Goal: Transaction & Acquisition: Book appointment/travel/reservation

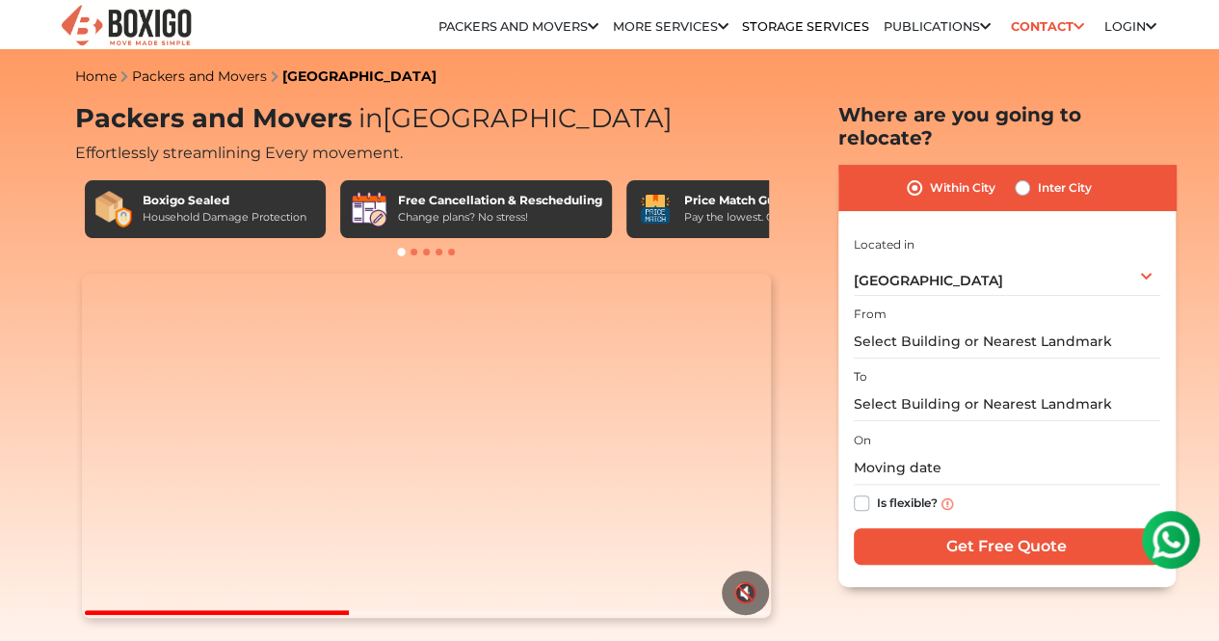
click at [1038, 176] on label "Inter City" at bounding box center [1065, 187] width 54 height 23
click at [1020, 176] on input "Inter City" at bounding box center [1021, 185] width 15 height 19
radio input "true"
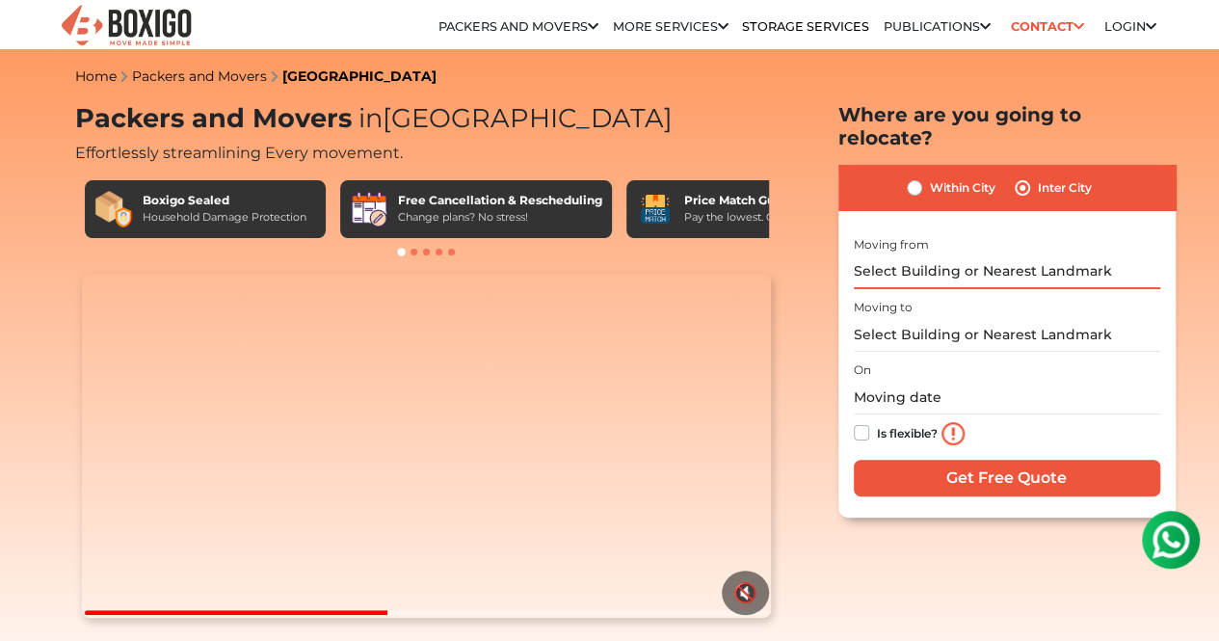
click at [992, 255] on input "text" at bounding box center [1007, 272] width 306 height 34
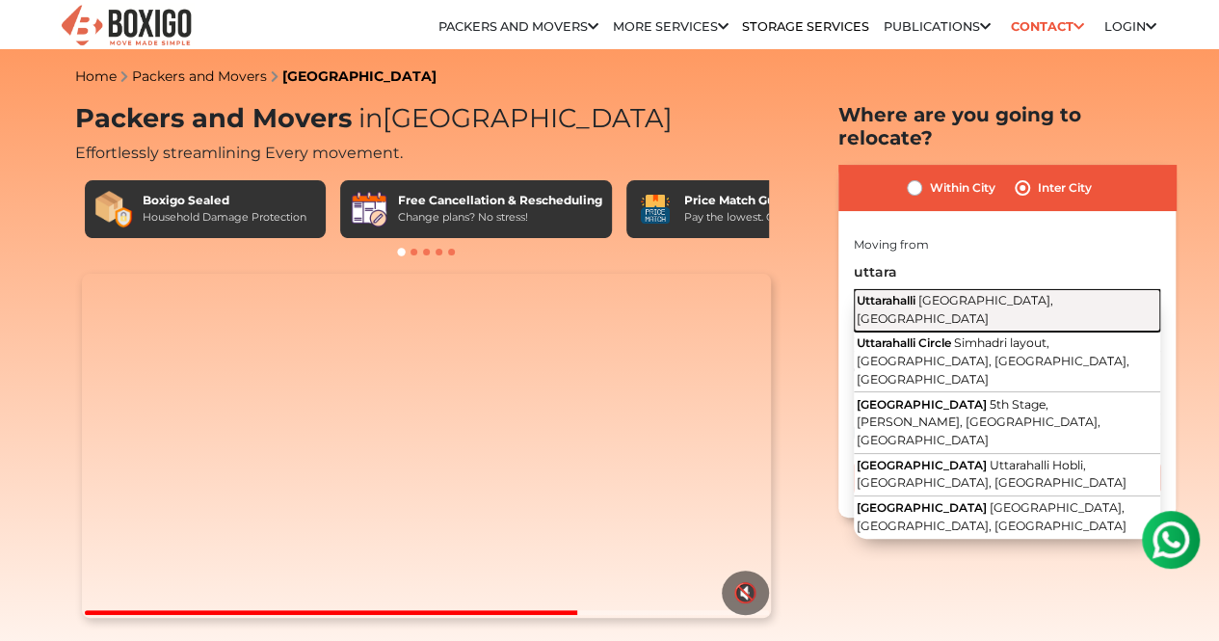
click at [1031, 293] on span "[GEOGRAPHIC_DATA], [GEOGRAPHIC_DATA]" at bounding box center [954, 309] width 197 height 33
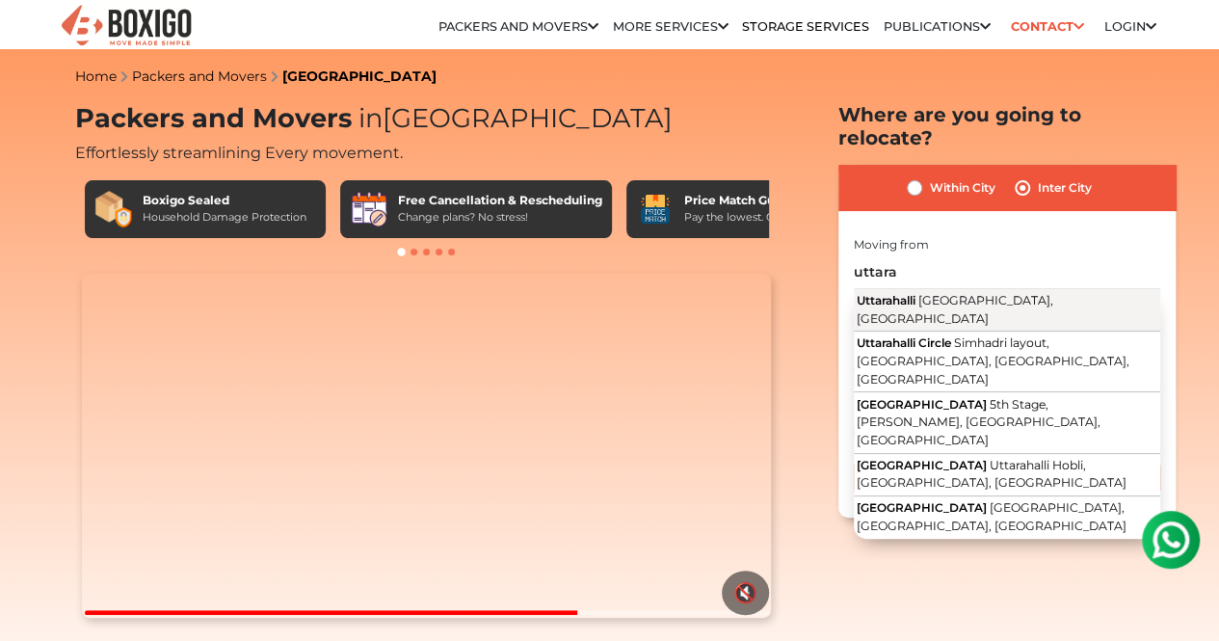
type input "Uttarahalli, [GEOGRAPHIC_DATA], [GEOGRAPHIC_DATA]"
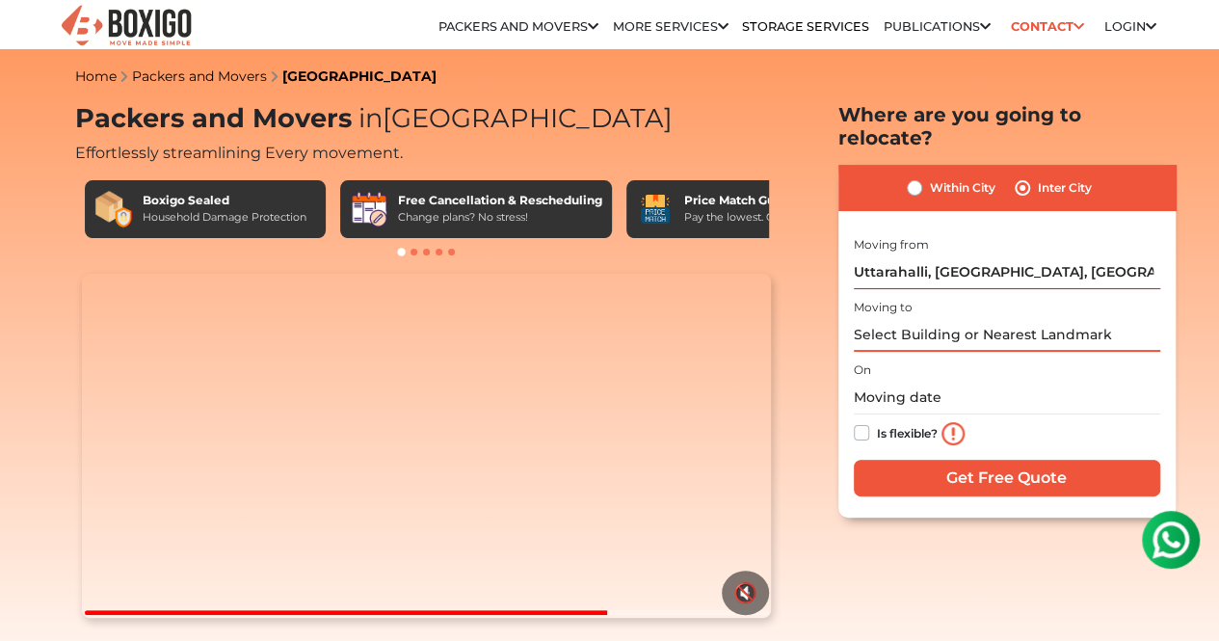
click at [958, 318] on input "text" at bounding box center [1007, 335] width 306 height 34
type input "v"
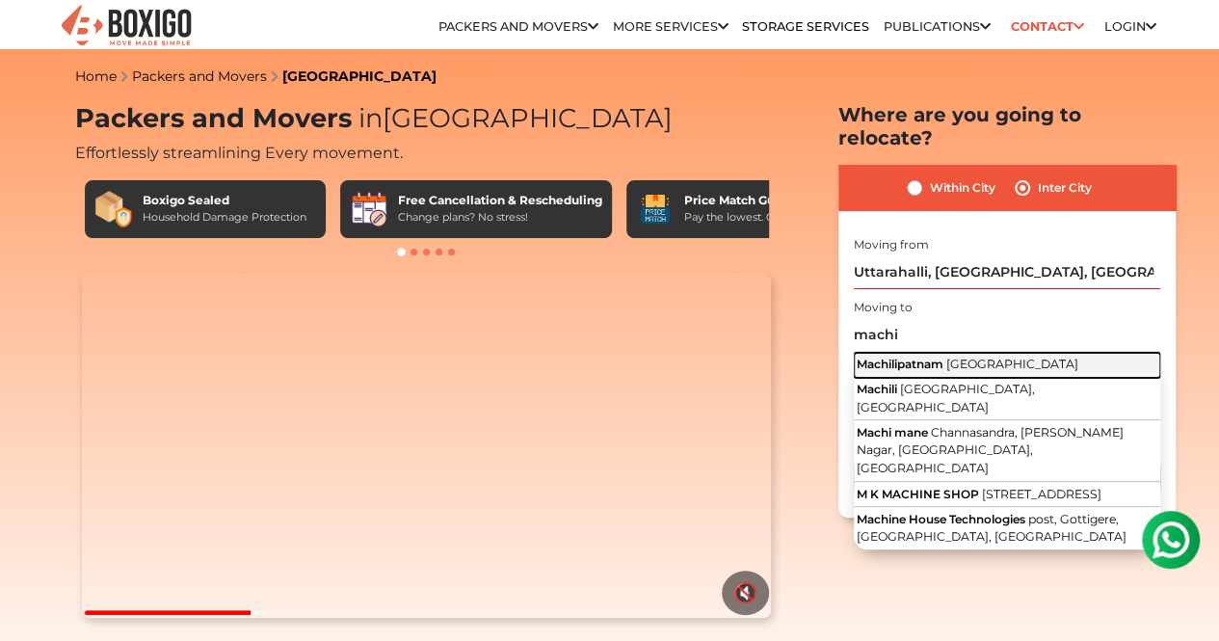
click at [966, 356] on span "[GEOGRAPHIC_DATA]" at bounding box center [1012, 363] width 132 height 14
type input "[GEOGRAPHIC_DATA], [GEOGRAPHIC_DATA]"
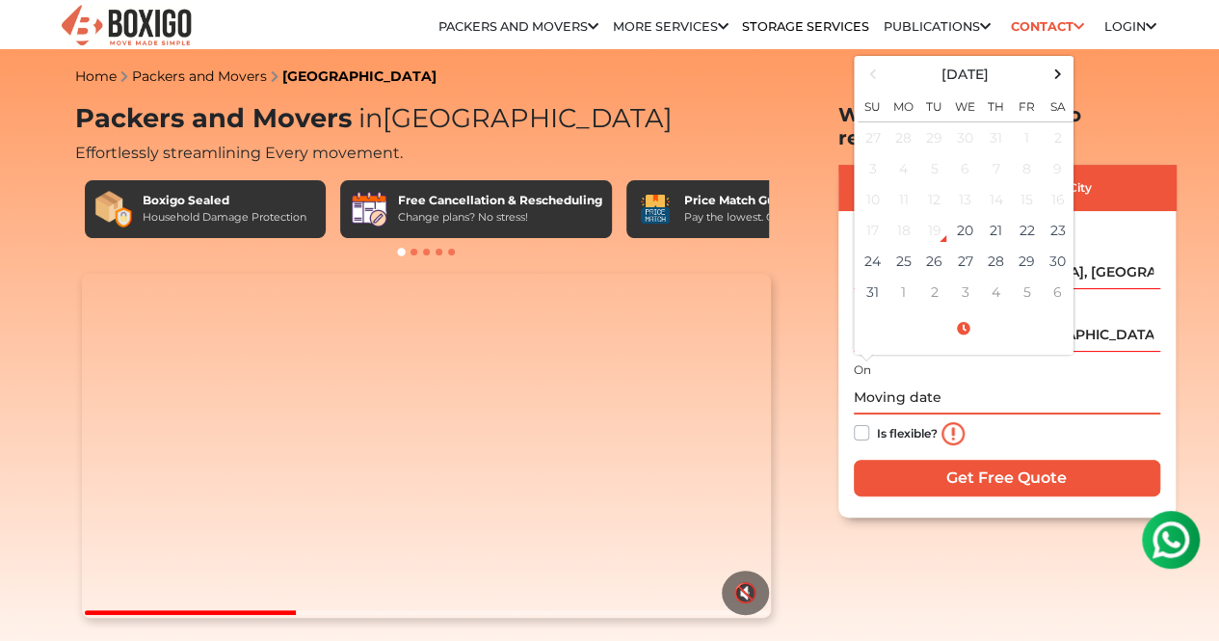
click at [944, 388] on input "text" at bounding box center [1007, 398] width 306 height 34
click at [963, 219] on td "20" at bounding box center [965, 230] width 31 height 31
type input "[DATE] 10:38 AM"
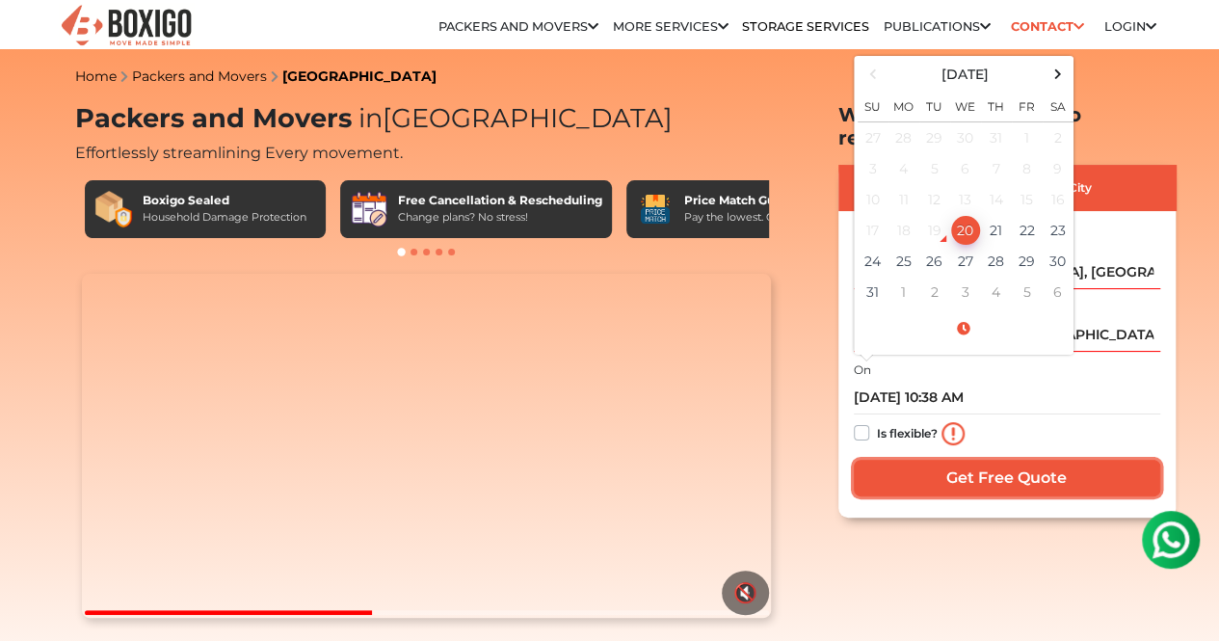
click at [1006, 460] on input "Get Free Quote" at bounding box center [1007, 478] width 306 height 37
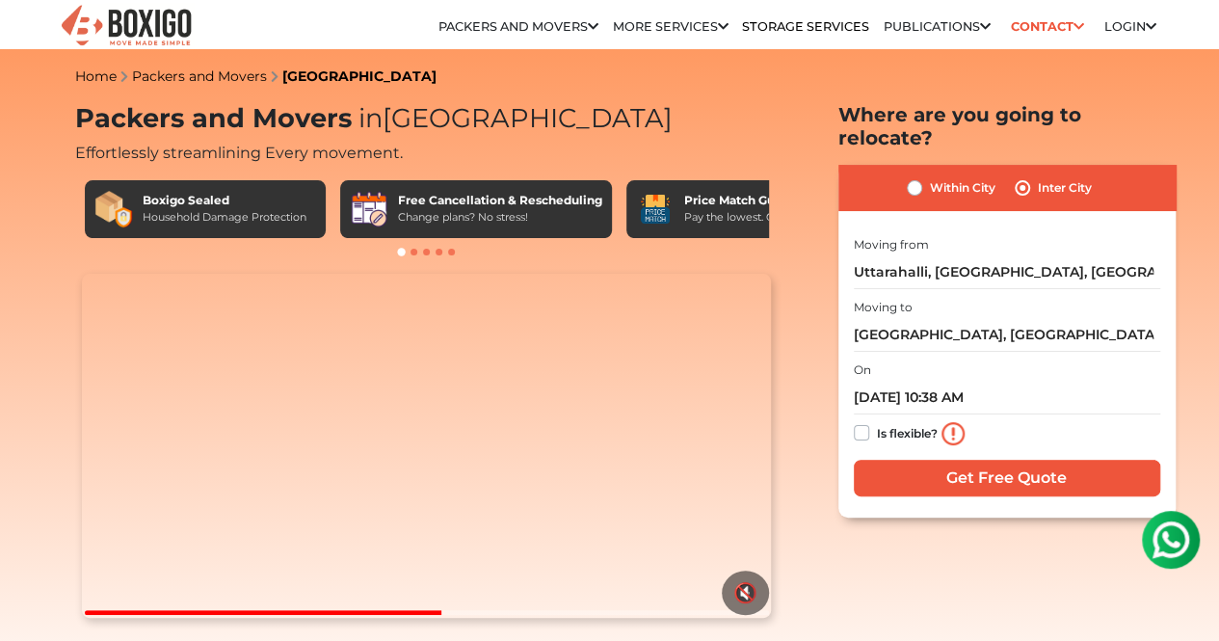
click at [877, 421] on label "Is flexible?" at bounding box center [907, 431] width 61 height 20
click at [861, 421] on input "Is flexible?" at bounding box center [861, 430] width 15 height 19
checkbox input "true"
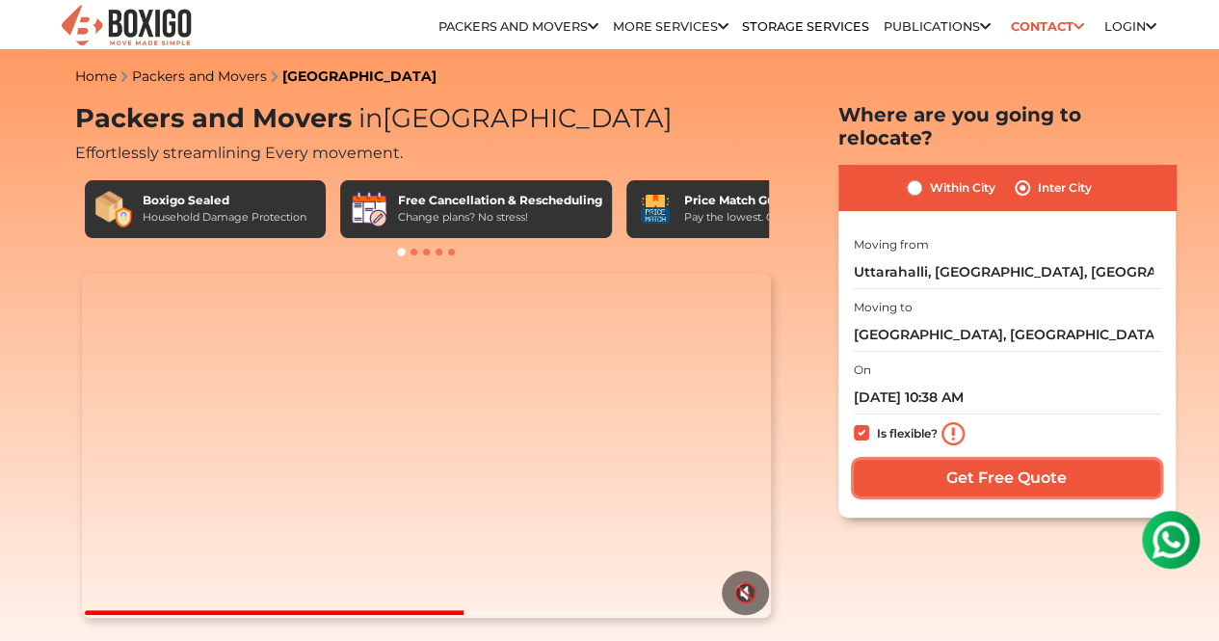
click at [980, 460] on input "Get Free Quote" at bounding box center [1007, 478] width 306 height 37
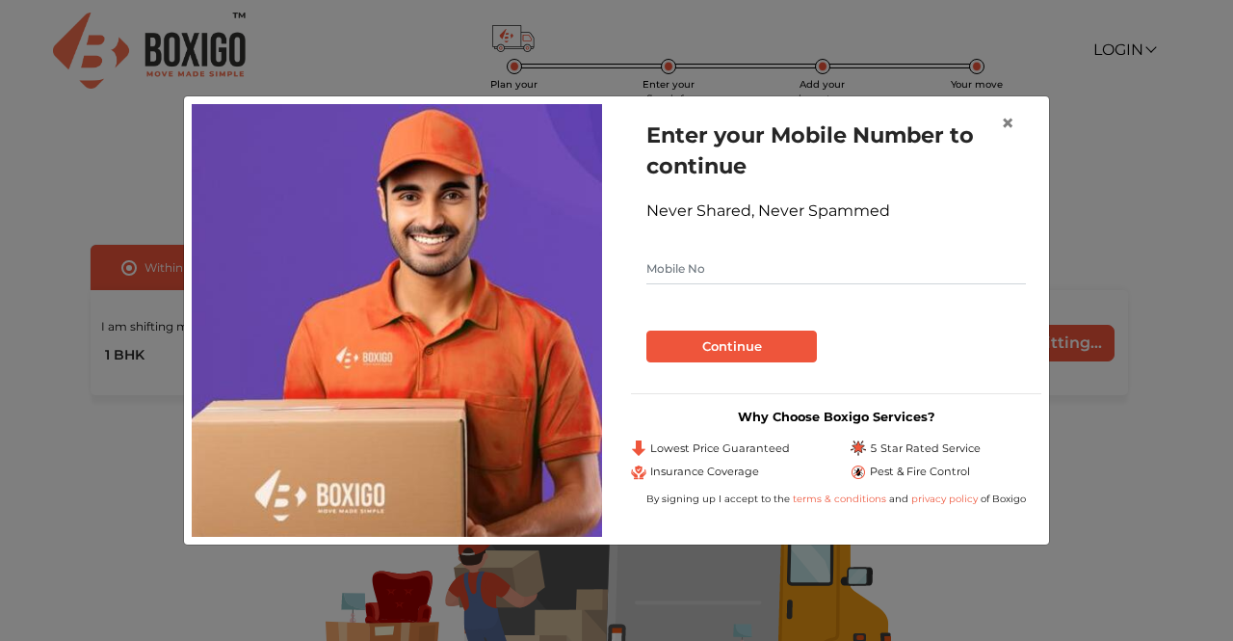
click at [815, 256] on input "text" at bounding box center [836, 268] width 380 height 31
type input "9535043202"
click at [772, 348] on button "Continue" at bounding box center [731, 346] width 171 height 33
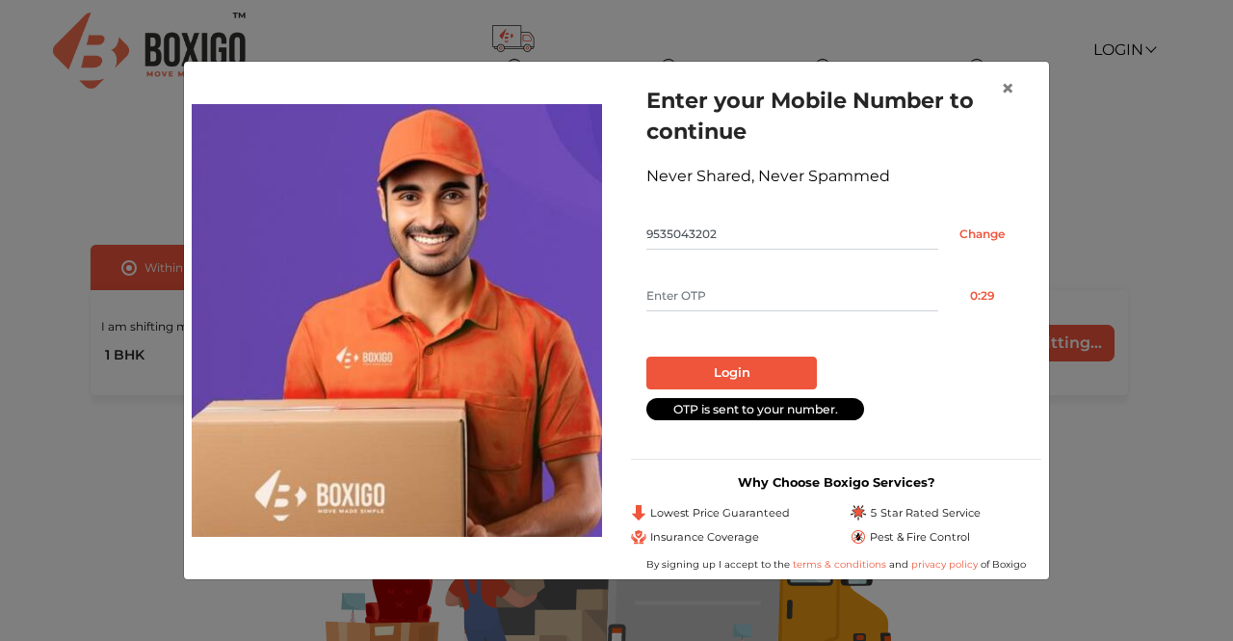
click at [854, 288] on input "text" at bounding box center [792, 295] width 292 height 31
type input "4619"
click at [697, 373] on button "Login" at bounding box center [731, 372] width 171 height 33
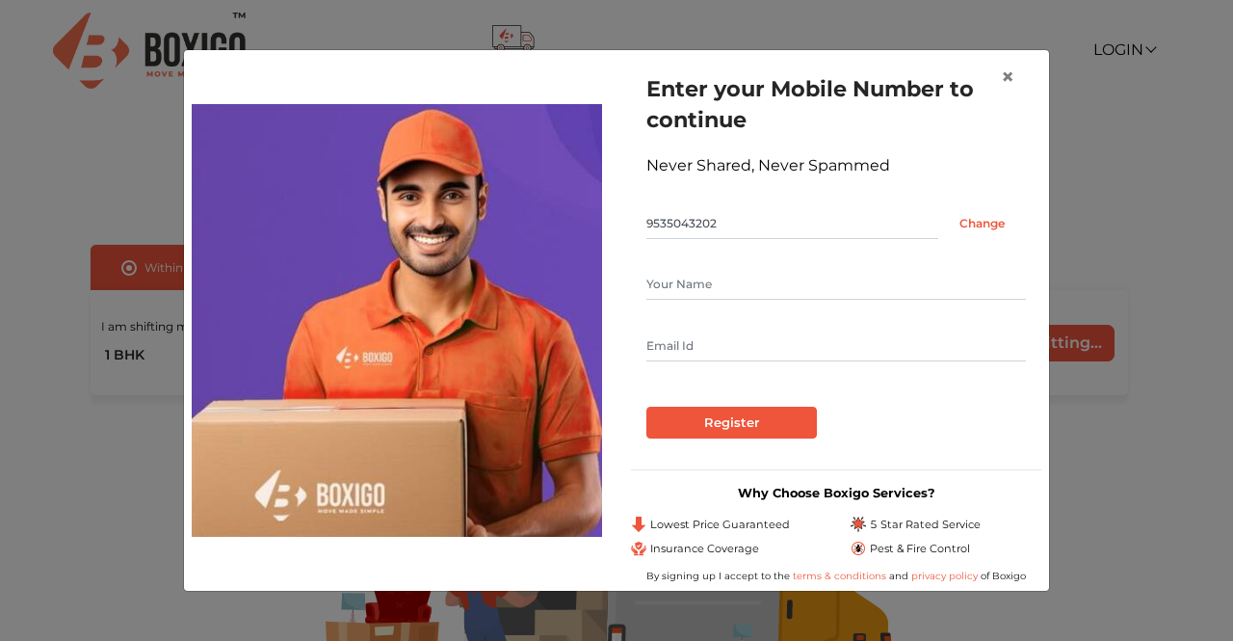
click at [732, 279] on input "text" at bounding box center [836, 284] width 380 height 31
type input "mohan"
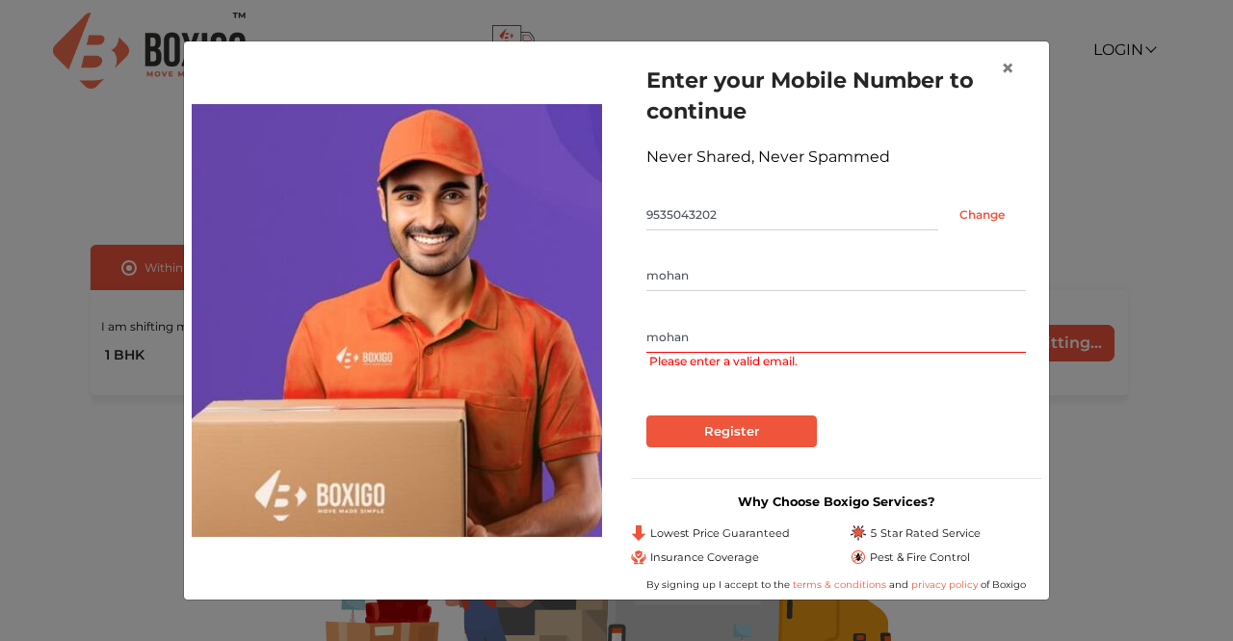
type input "mohansrikanths02@gmail.com"
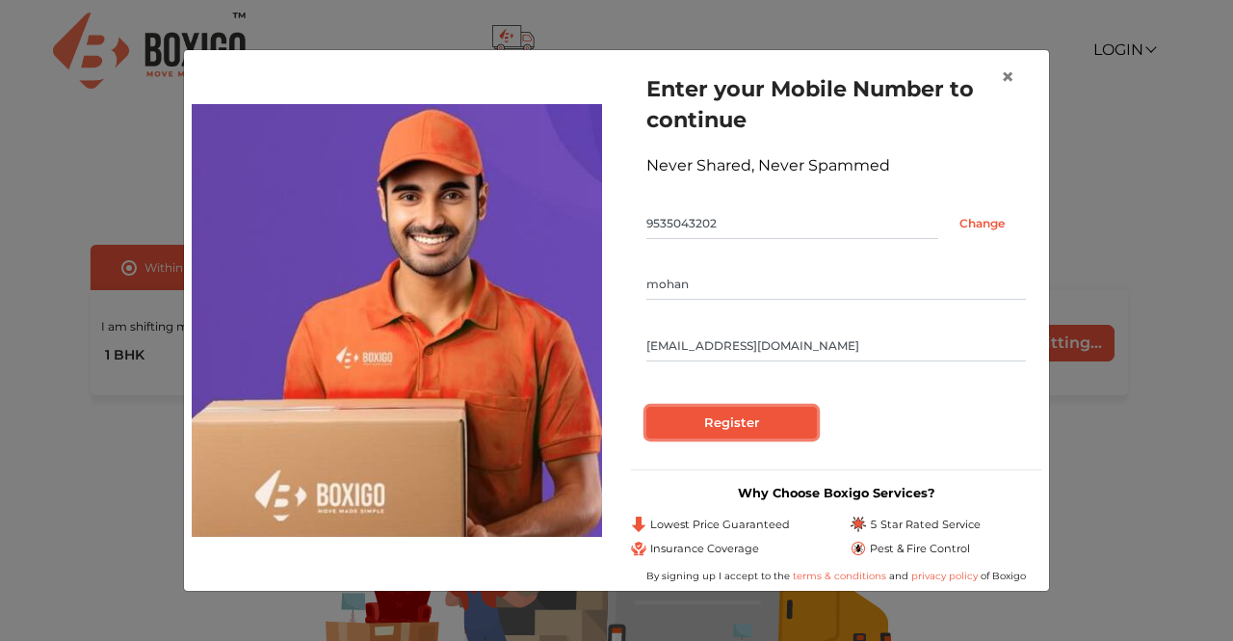
click at [794, 417] on input "Register" at bounding box center [731, 423] width 171 height 33
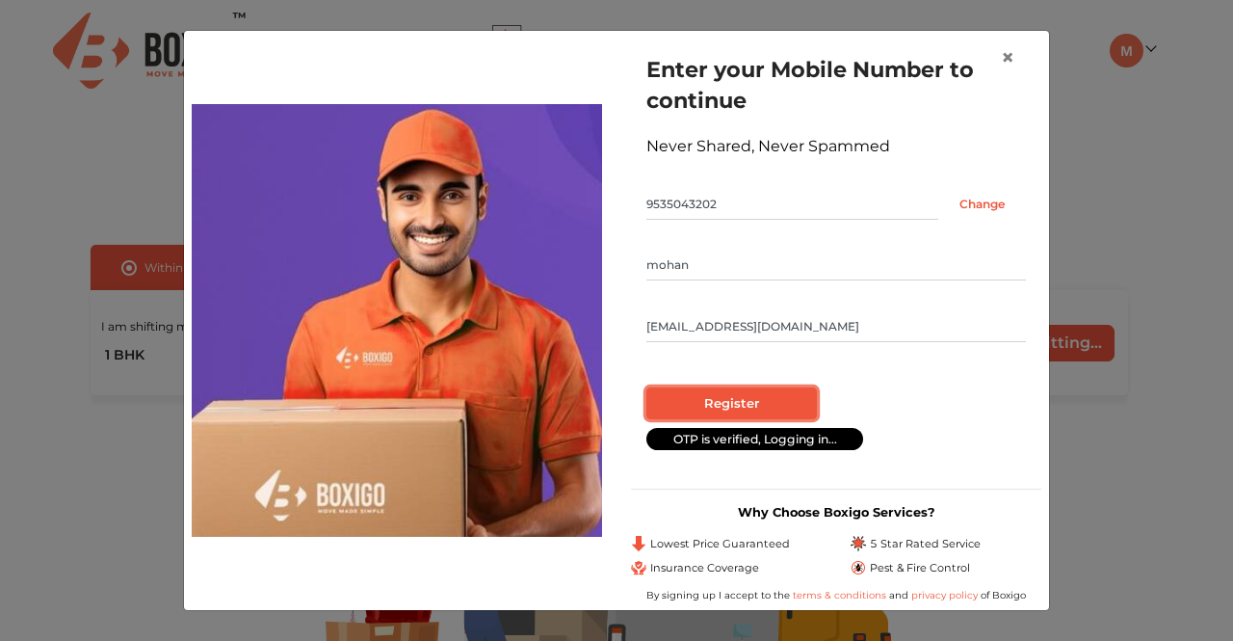
radio input "false"
radio input "true"
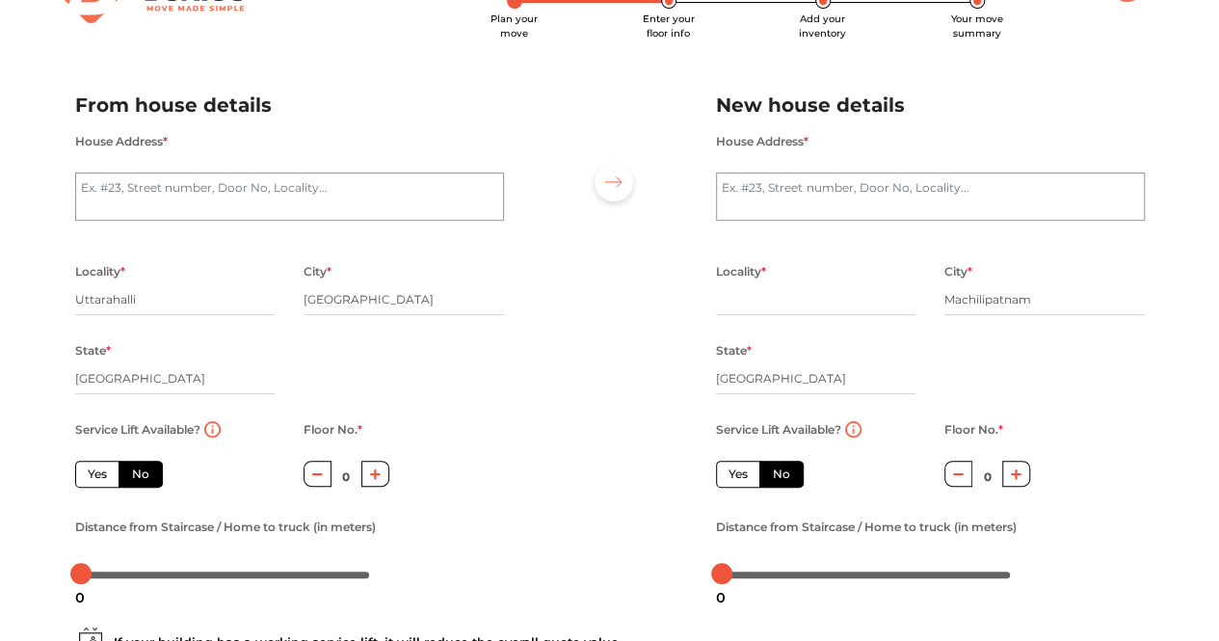
scroll to position [96, 0]
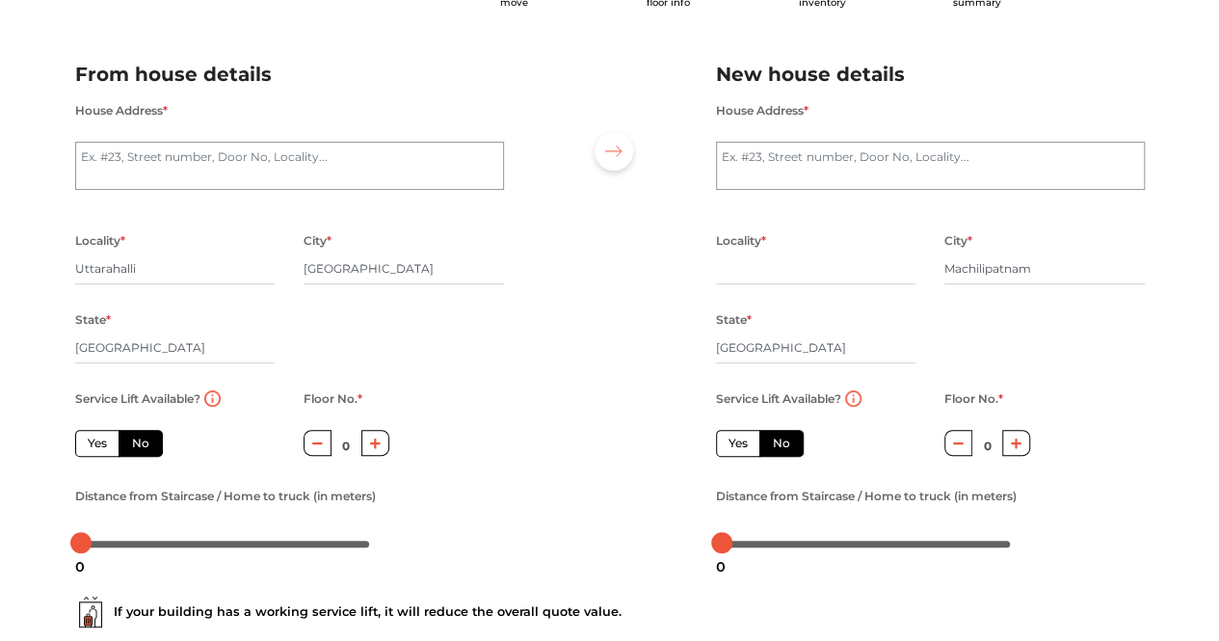
click at [90, 444] on label "Yes" at bounding box center [97, 443] width 44 height 27
click at [90, 444] on input "Yes" at bounding box center [94, 440] width 13 height 13
radio input "true"
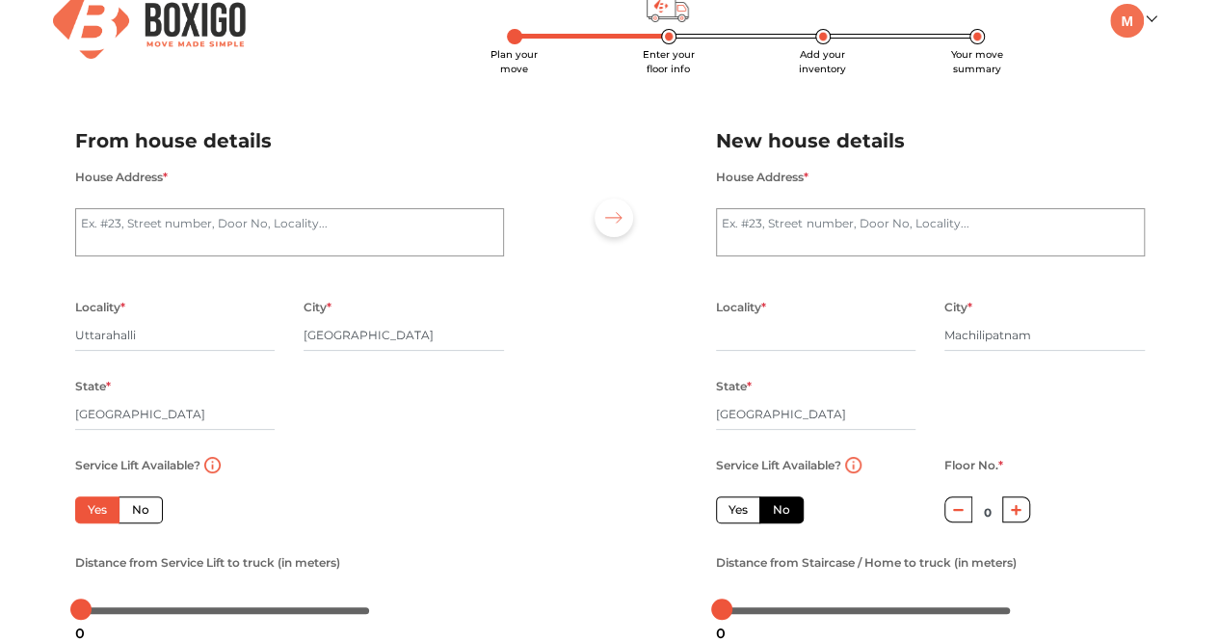
scroll to position [0, 0]
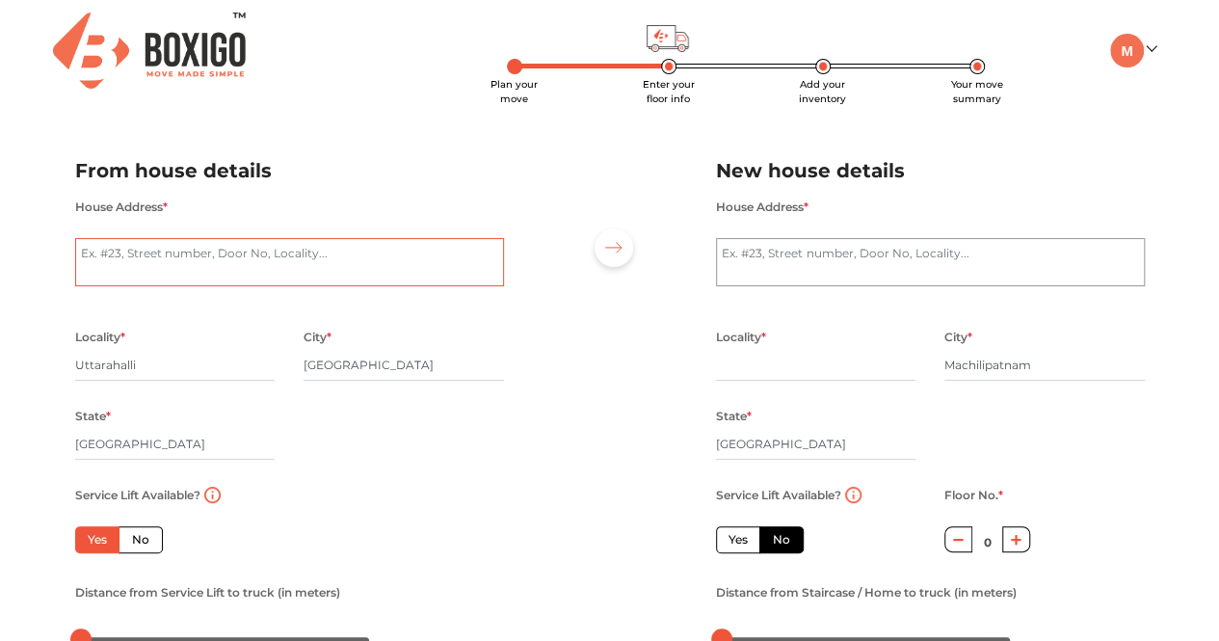
click at [258, 269] on textarea "House Address *" at bounding box center [289, 262] width 429 height 48
type textarea "Chartered Madhura Apartment 7/1, C214,balajinagar,uttarahalli"
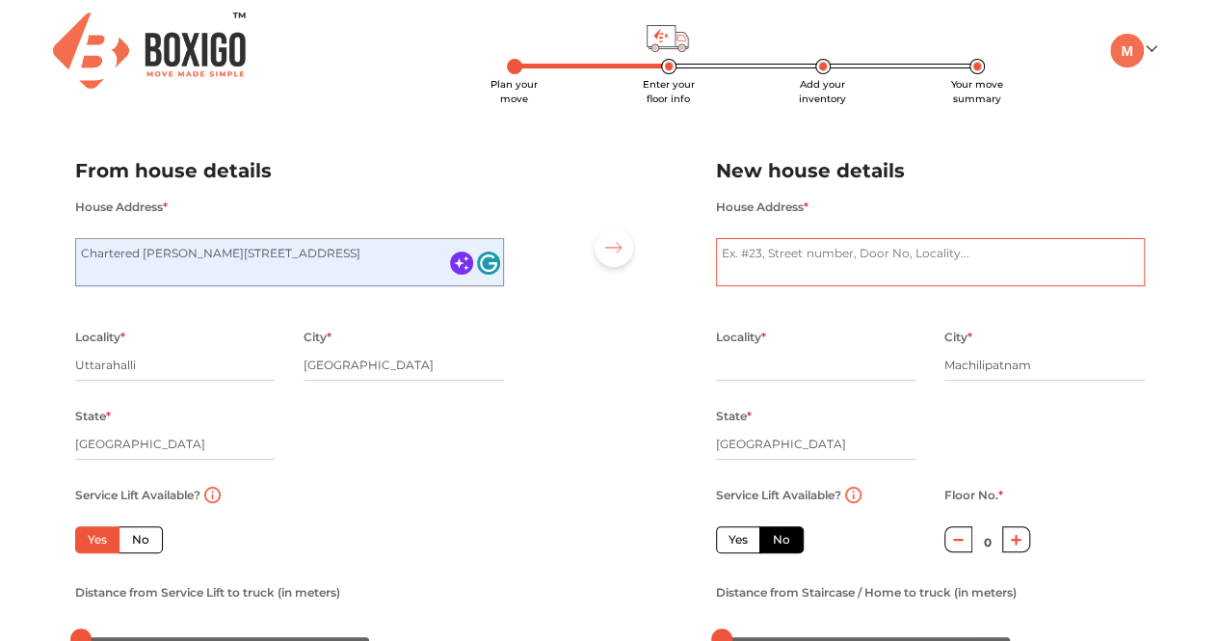
click at [764, 265] on textarea "House Address *" at bounding box center [930, 262] width 429 height 48
type textarea "machilipatnam"
click at [1163, 307] on div "Plan your move Enter your floor info Add your inventory Your move summary My Mo…" at bounding box center [609, 453] width 1219 height 907
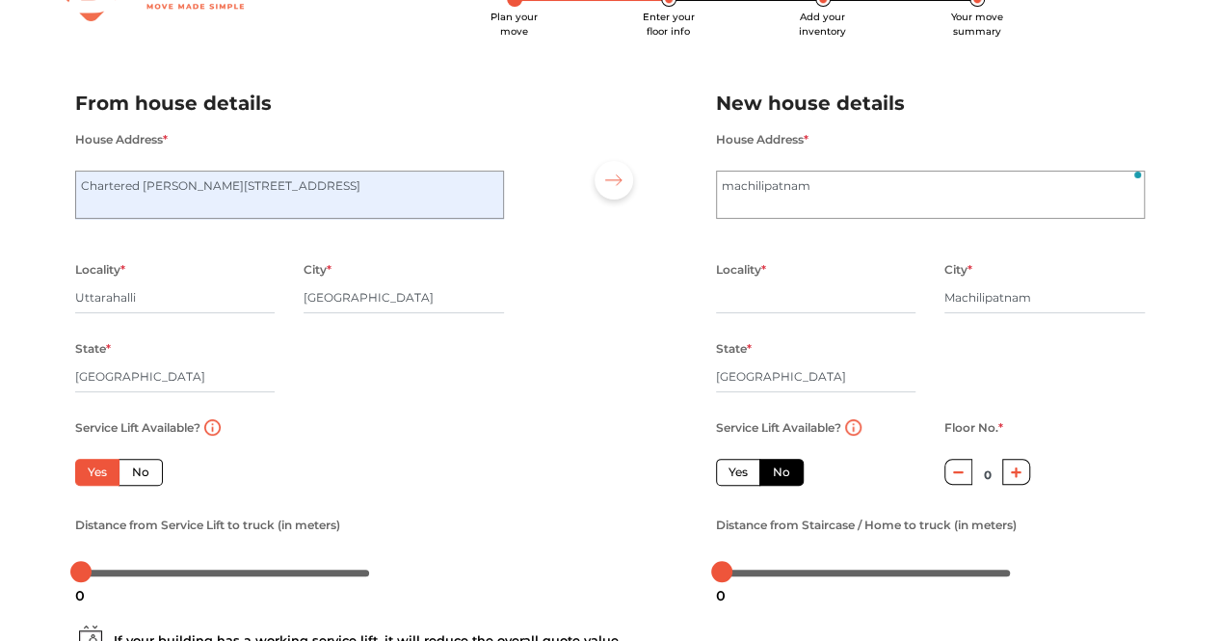
scroll to position [96, 0]
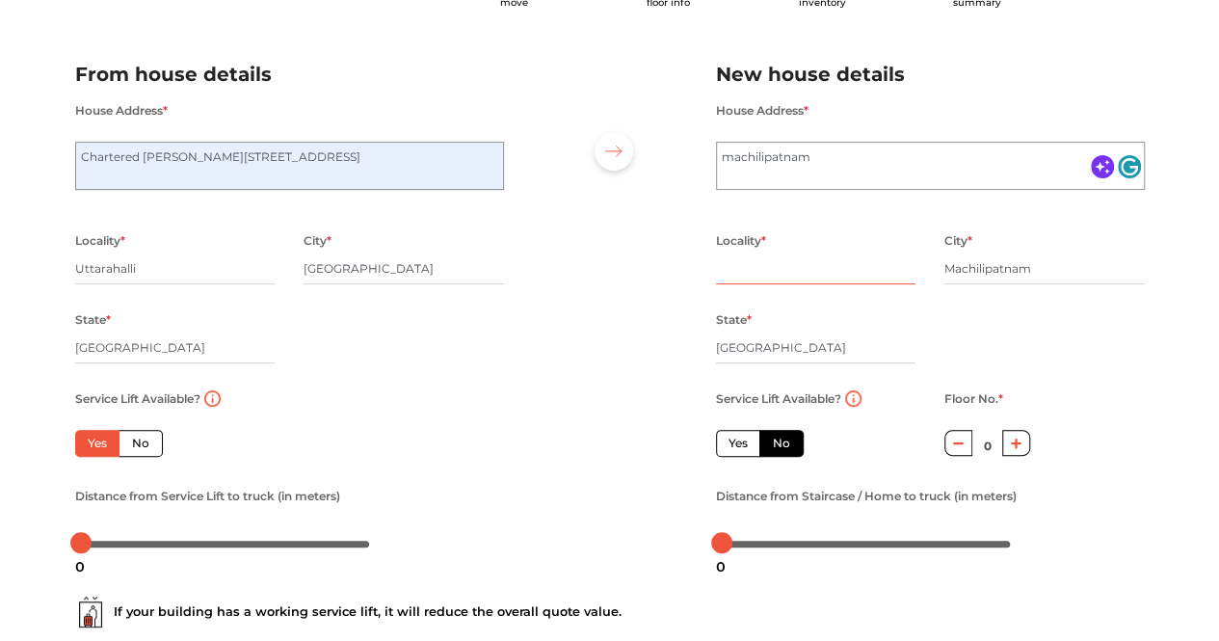
click at [772, 271] on input "text" at bounding box center [816, 268] width 200 height 31
type input "koneru center"
click at [1094, 339] on div "Locality * koneru center City * Machilipatnam State * Andhra Pradesh Pincode *" at bounding box center [930, 307] width 458 height 158
click at [744, 443] on label "Yes" at bounding box center [738, 443] width 44 height 27
click at [741, 443] on input "Yes" at bounding box center [734, 440] width 13 height 13
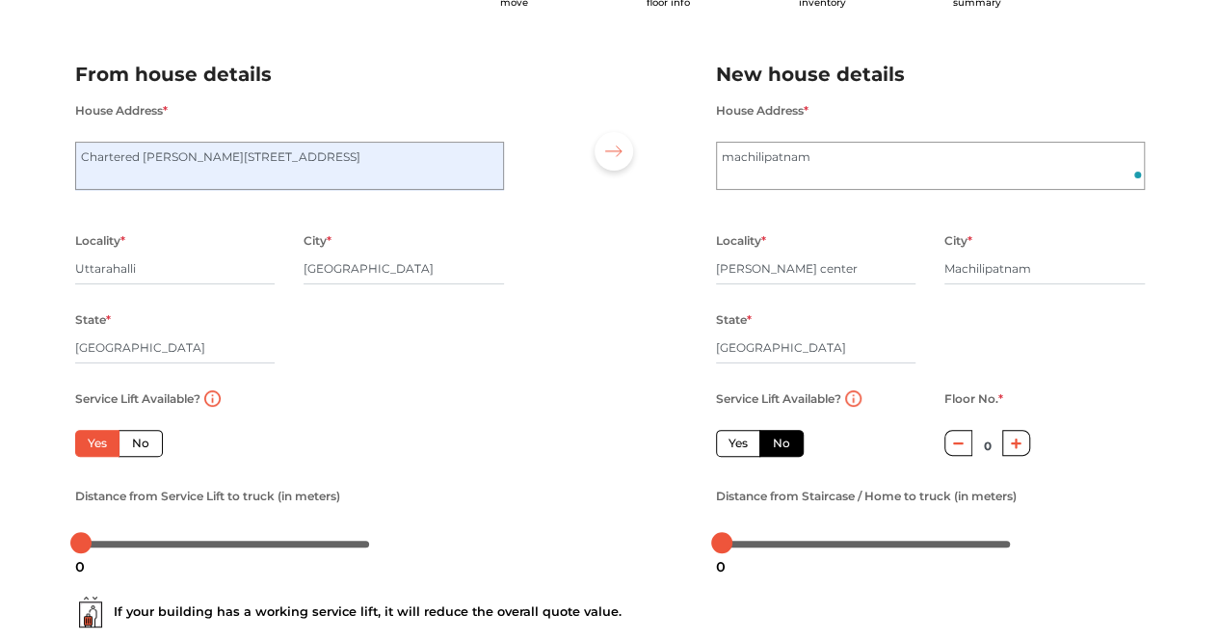
radio input "false"
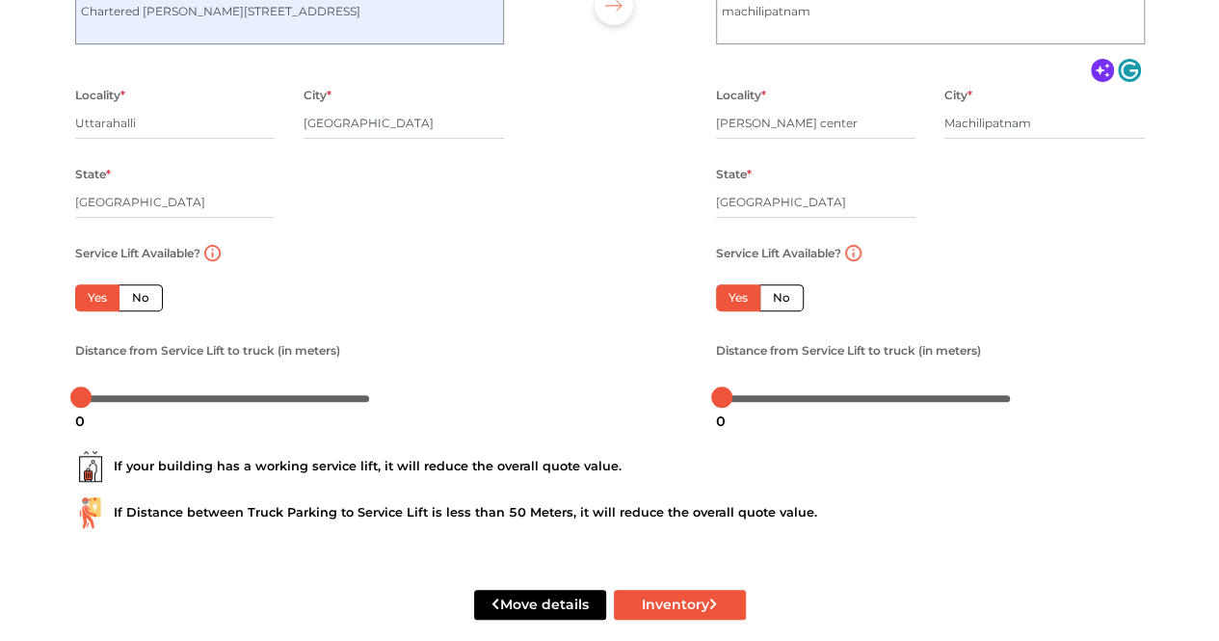
scroll to position [270, 0]
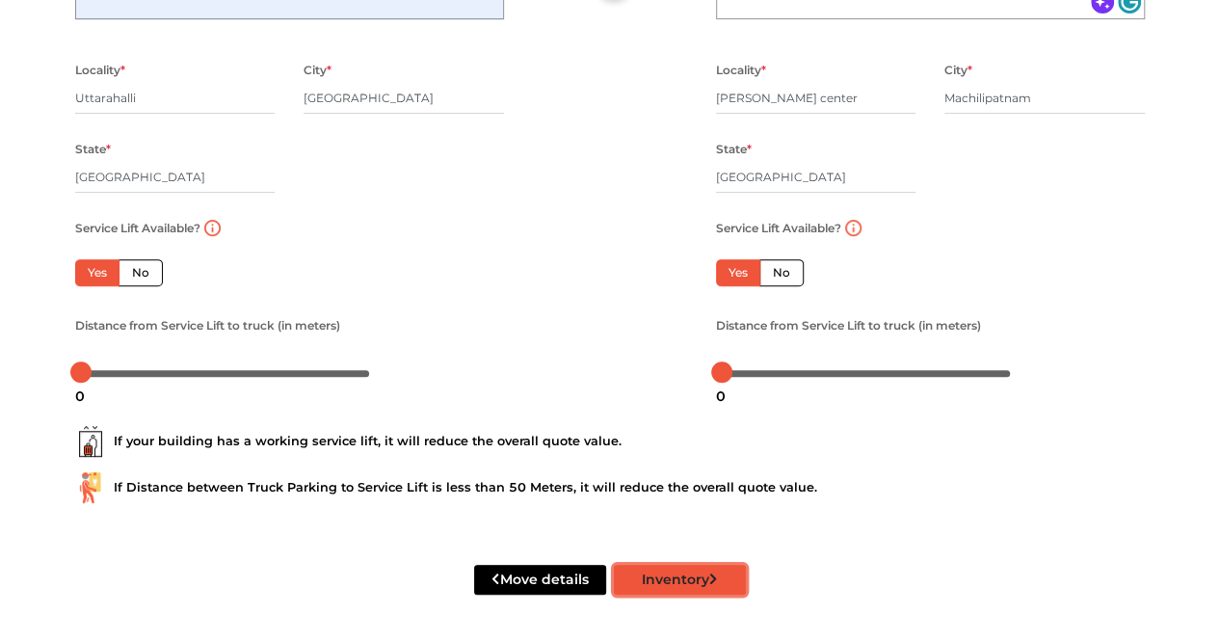
click at [694, 583] on button "Inventory" at bounding box center [680, 580] width 132 height 30
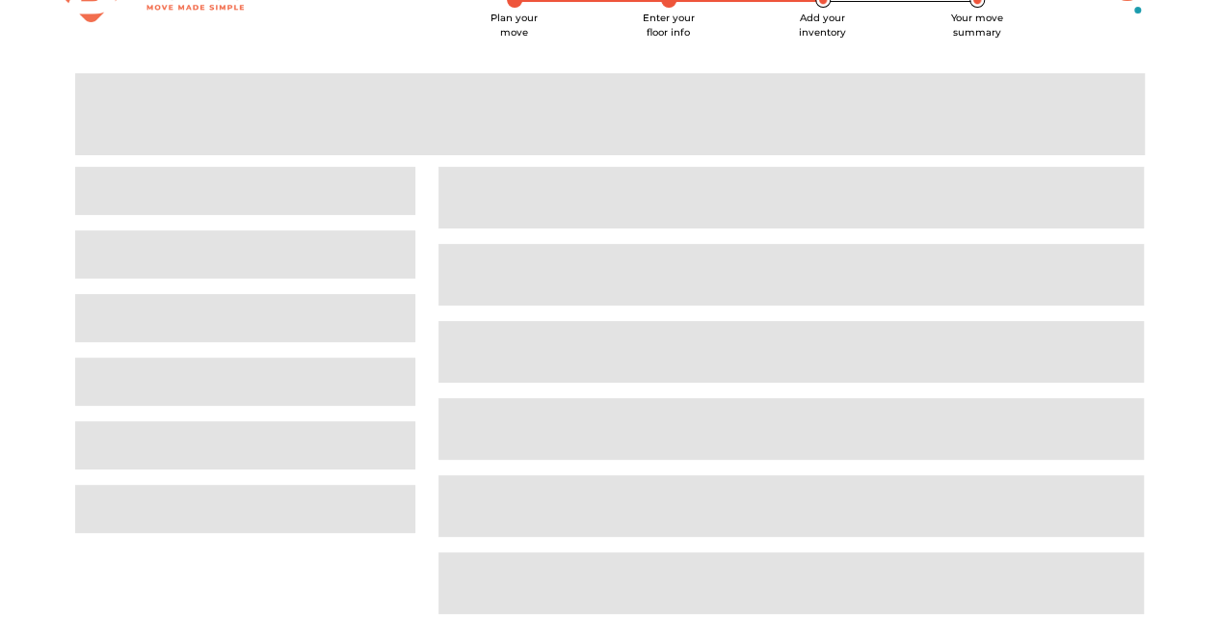
scroll to position [15, 0]
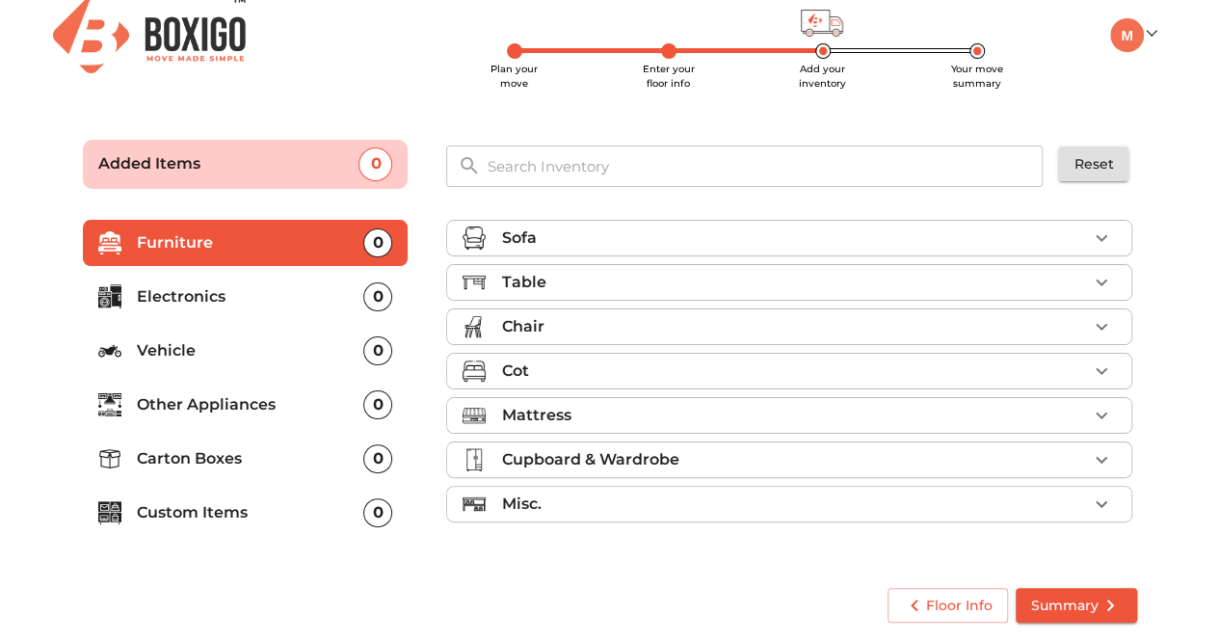
click at [722, 500] on div "Misc." at bounding box center [794, 503] width 586 height 23
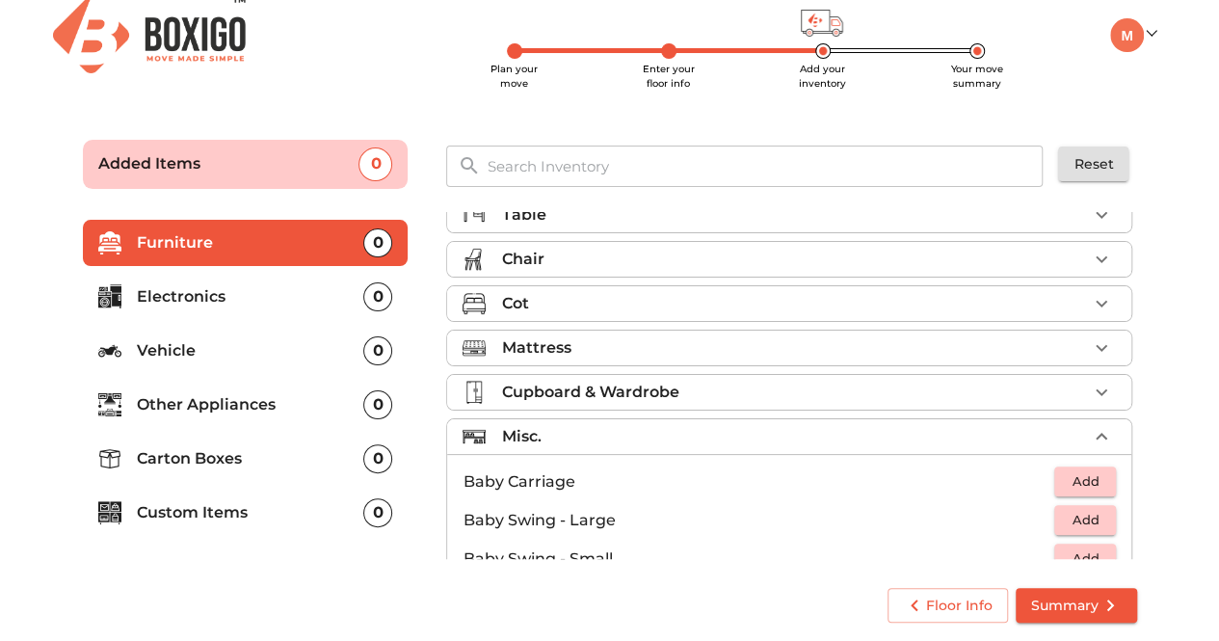
scroll to position [0, 0]
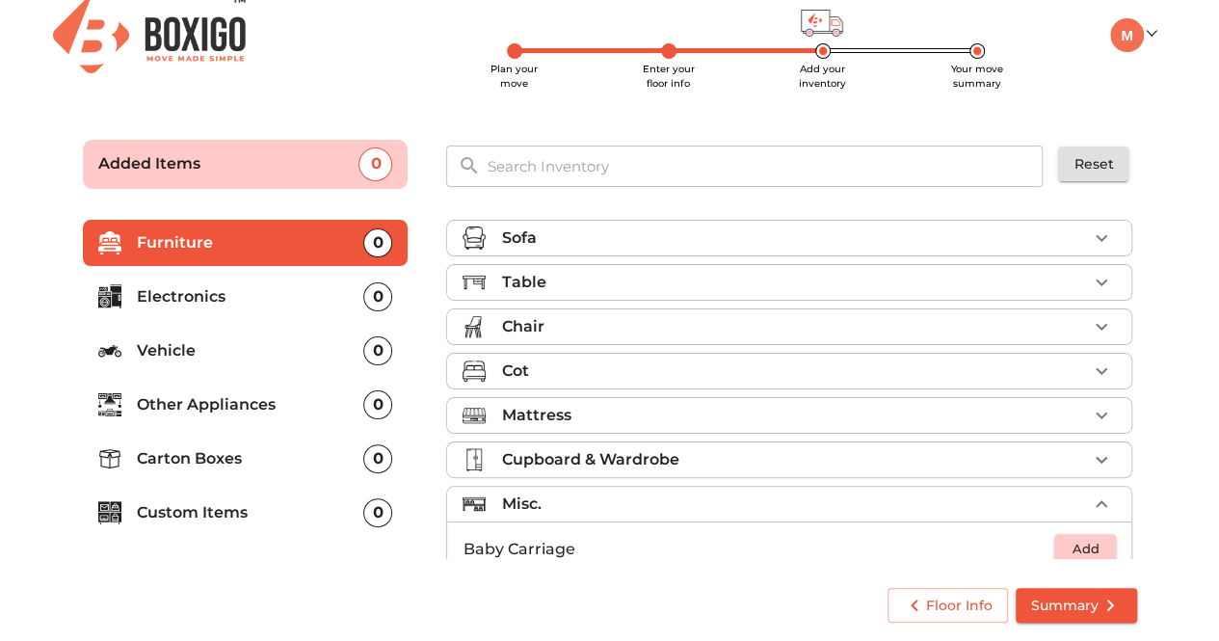
click at [690, 453] on div "Cupboard & Wardrobe" at bounding box center [794, 459] width 586 height 23
click at [667, 502] on p "Chest of Drawers" at bounding box center [758, 504] width 592 height 23
click at [805, 460] on div "Cupboard & Wardrobe" at bounding box center [794, 459] width 586 height 23
click at [798, 325] on div "Chair" at bounding box center [794, 326] width 586 height 23
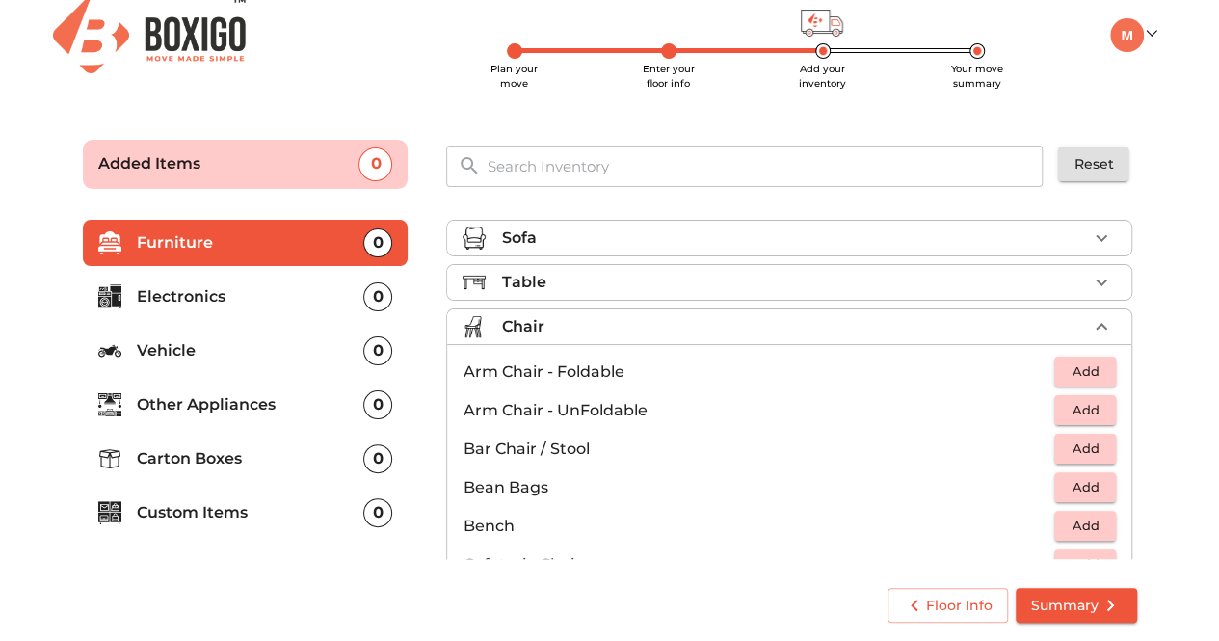
click at [763, 327] on div "Chair" at bounding box center [794, 326] width 586 height 23
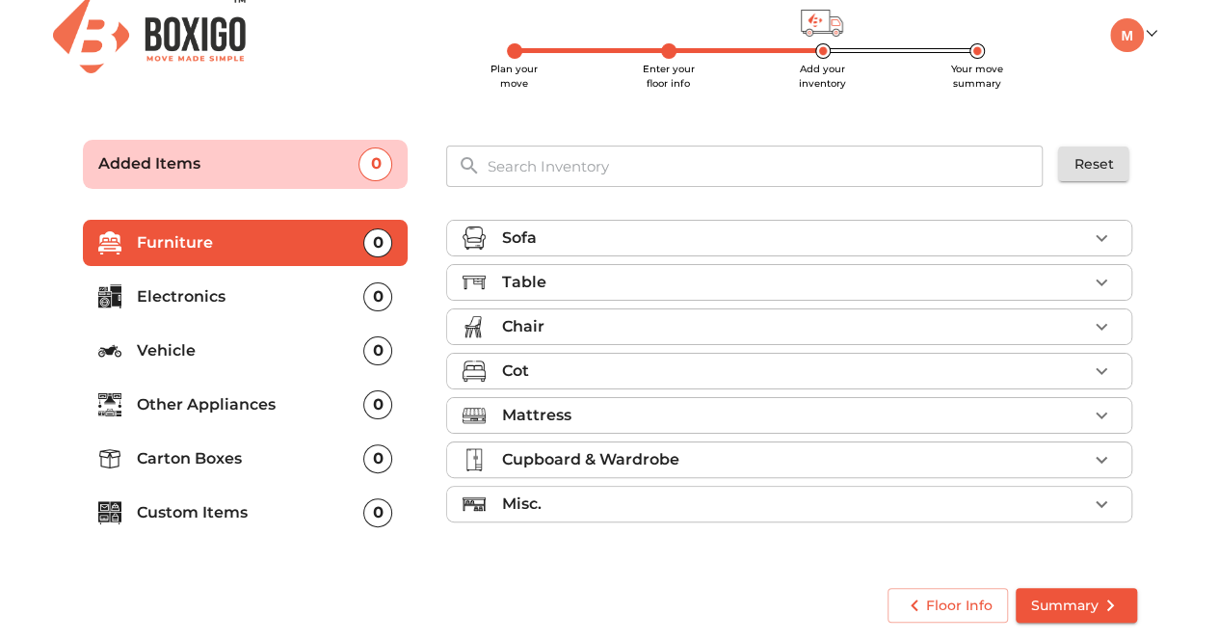
click at [709, 404] on div "Mattress" at bounding box center [794, 415] width 586 height 23
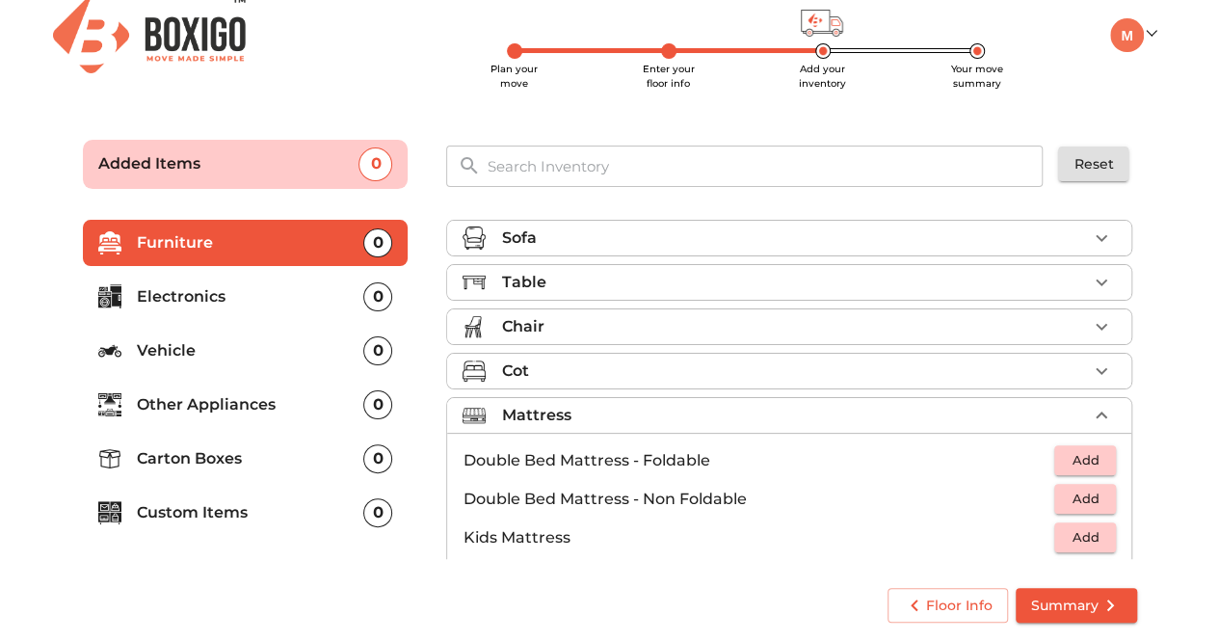
click at [709, 404] on div "Mattress" at bounding box center [794, 415] width 586 height 23
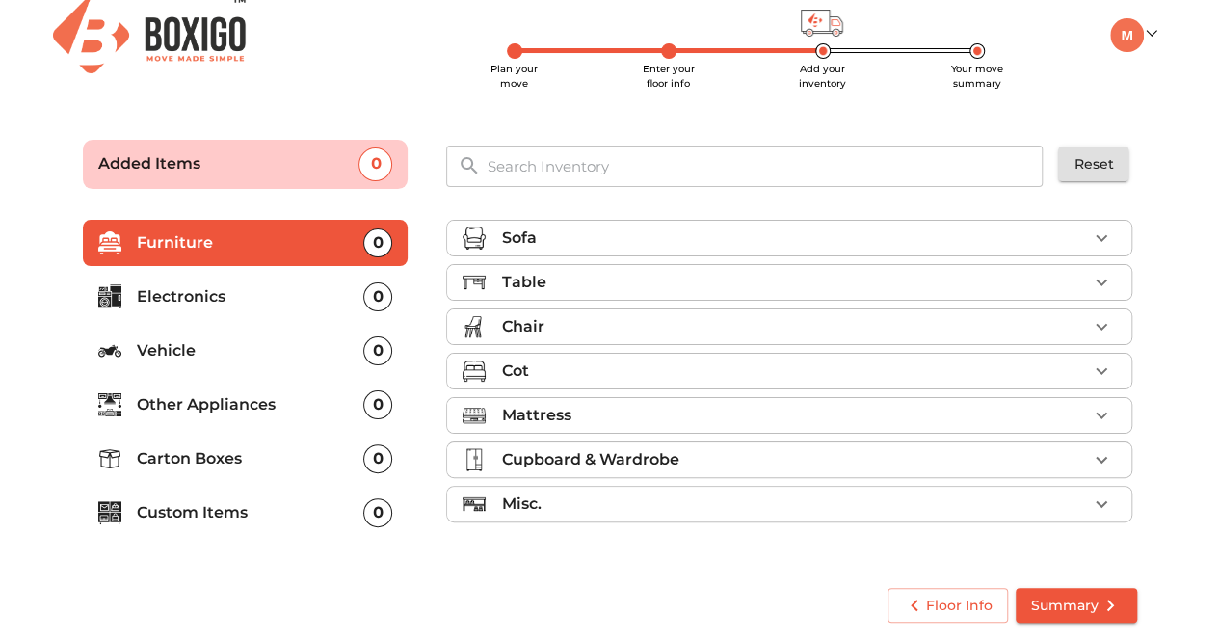
click at [709, 367] on div "Cot" at bounding box center [794, 370] width 586 height 23
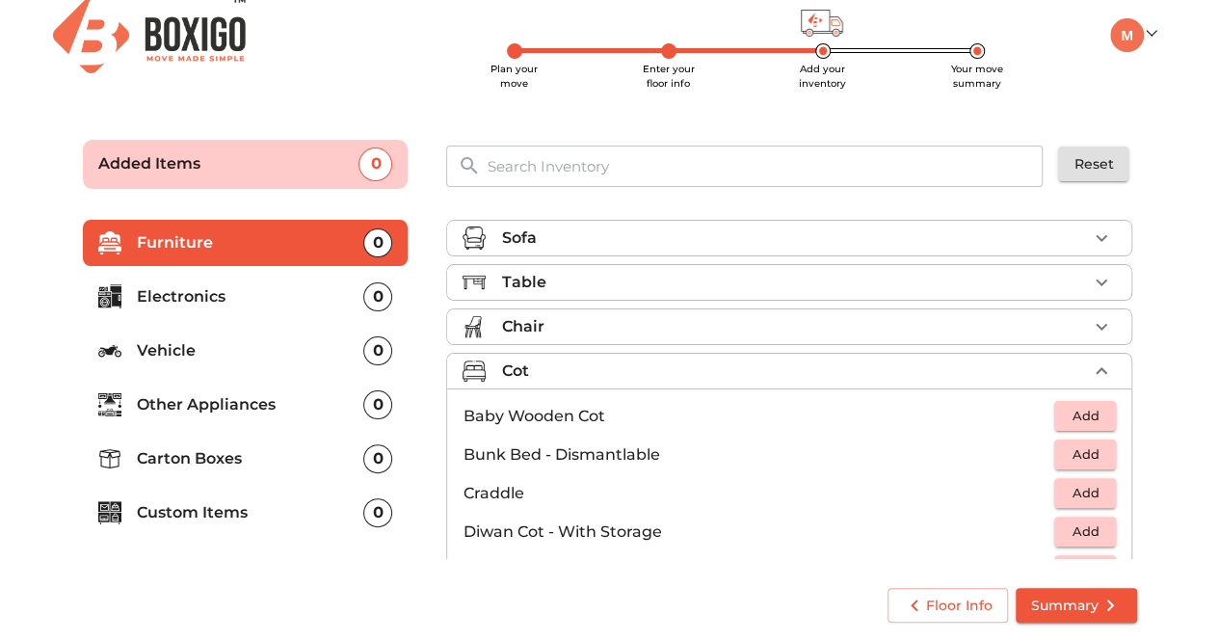
click at [709, 367] on div "Cot" at bounding box center [794, 370] width 586 height 23
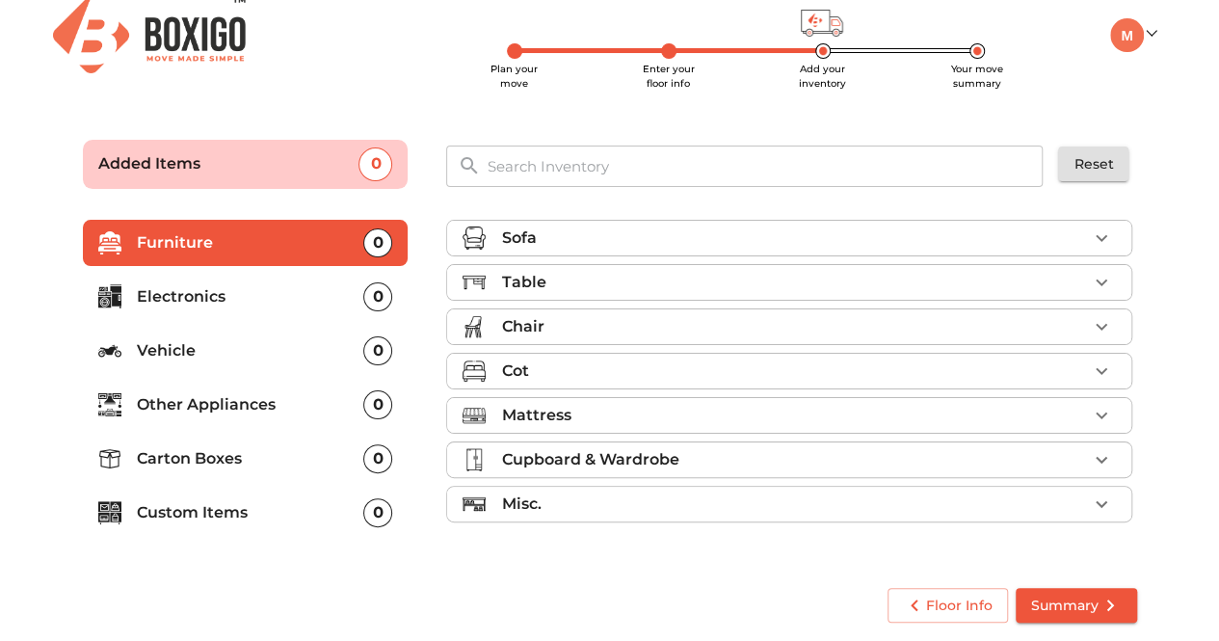
click at [697, 322] on div "Chair" at bounding box center [794, 326] width 586 height 23
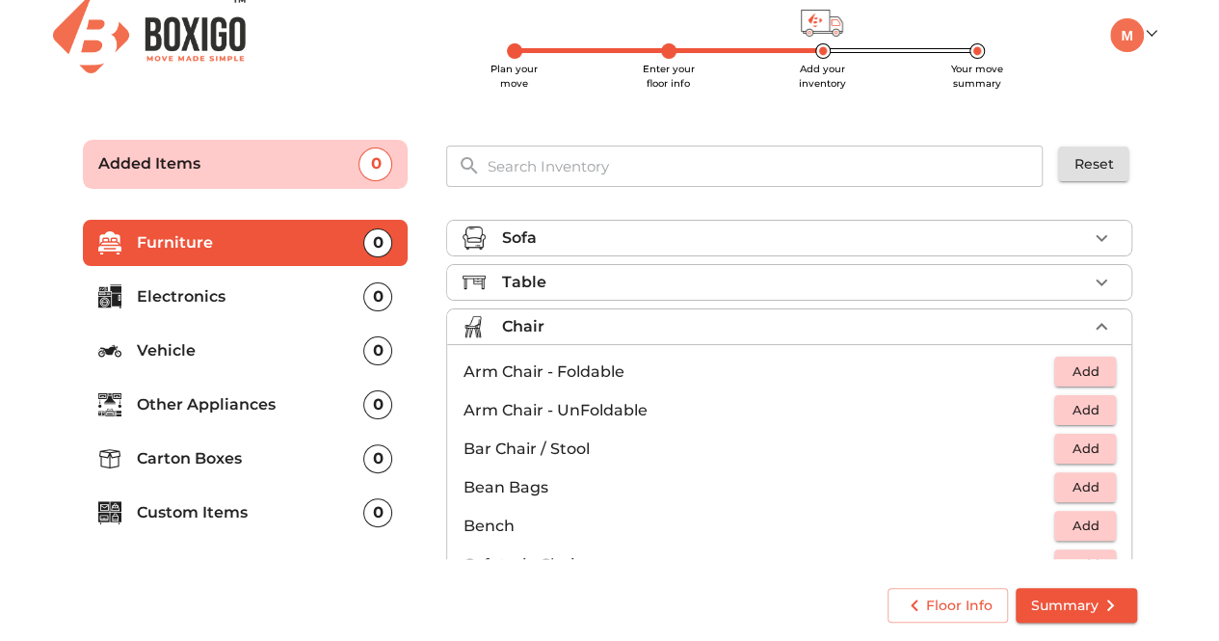
click at [724, 323] on div "Chair" at bounding box center [794, 326] width 586 height 23
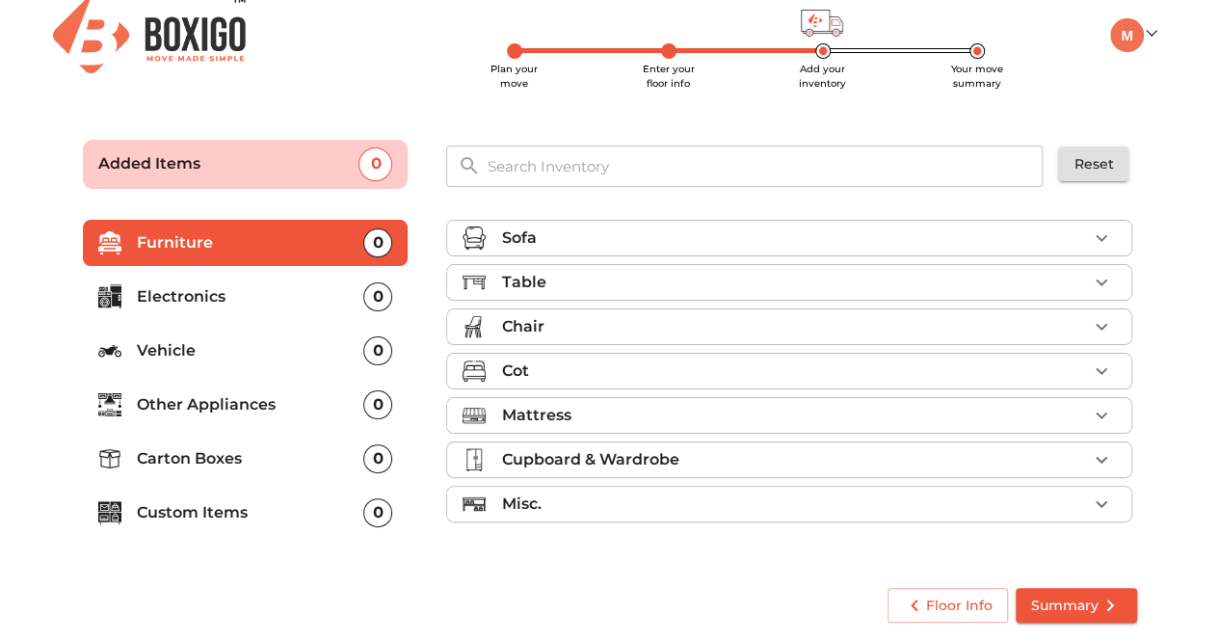
click at [724, 277] on div "Table" at bounding box center [794, 282] width 586 height 23
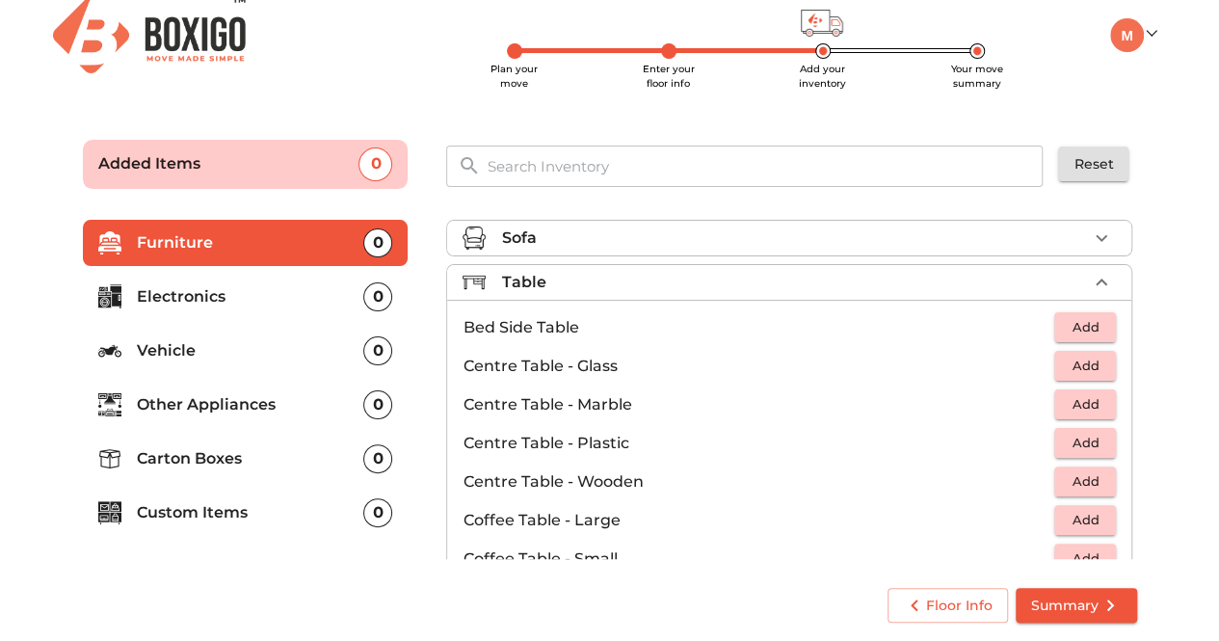
click at [724, 277] on div "Table" at bounding box center [794, 282] width 586 height 23
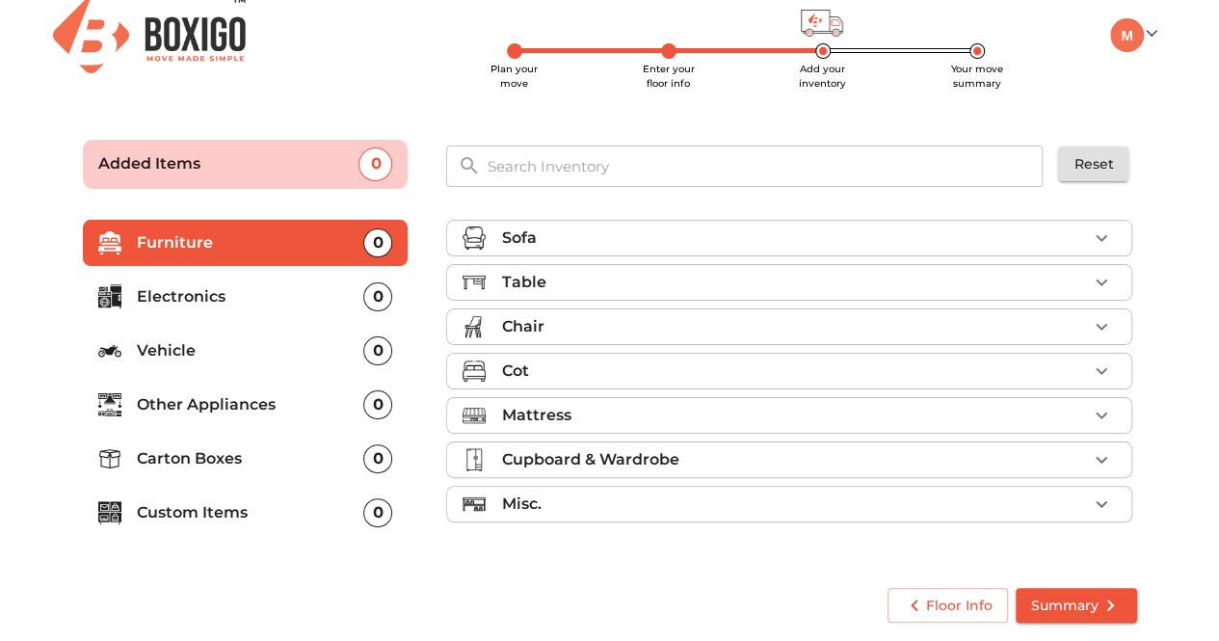
click at [739, 236] on div "Sofa" at bounding box center [794, 237] width 586 height 23
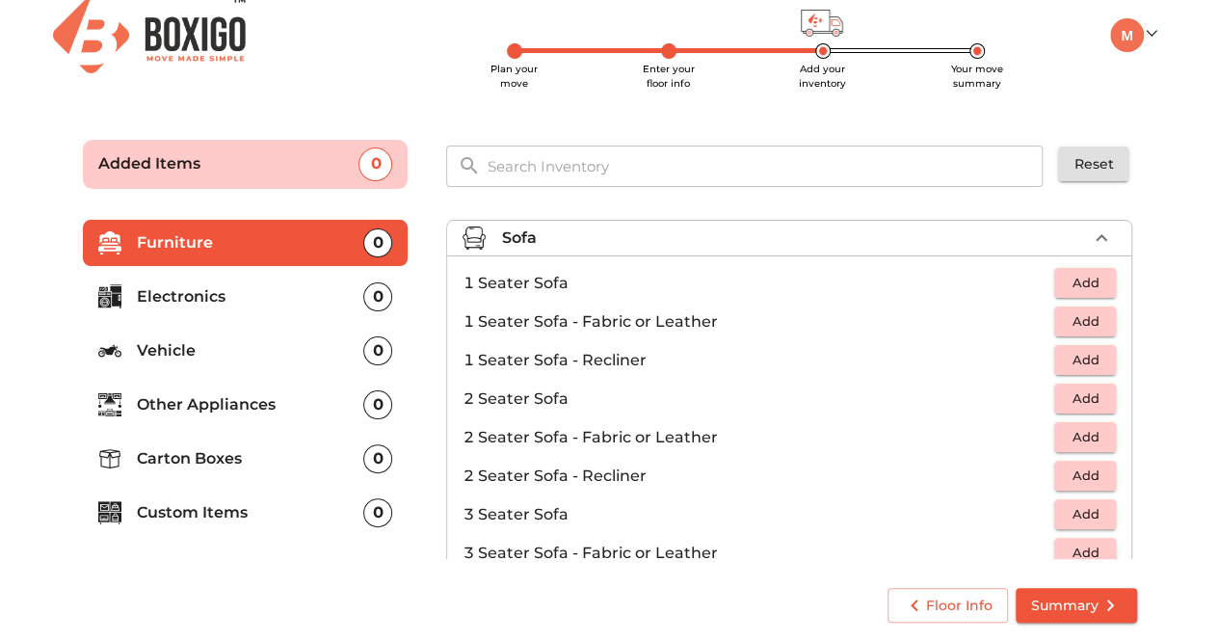
click at [776, 233] on div "Sofa" at bounding box center [794, 237] width 586 height 23
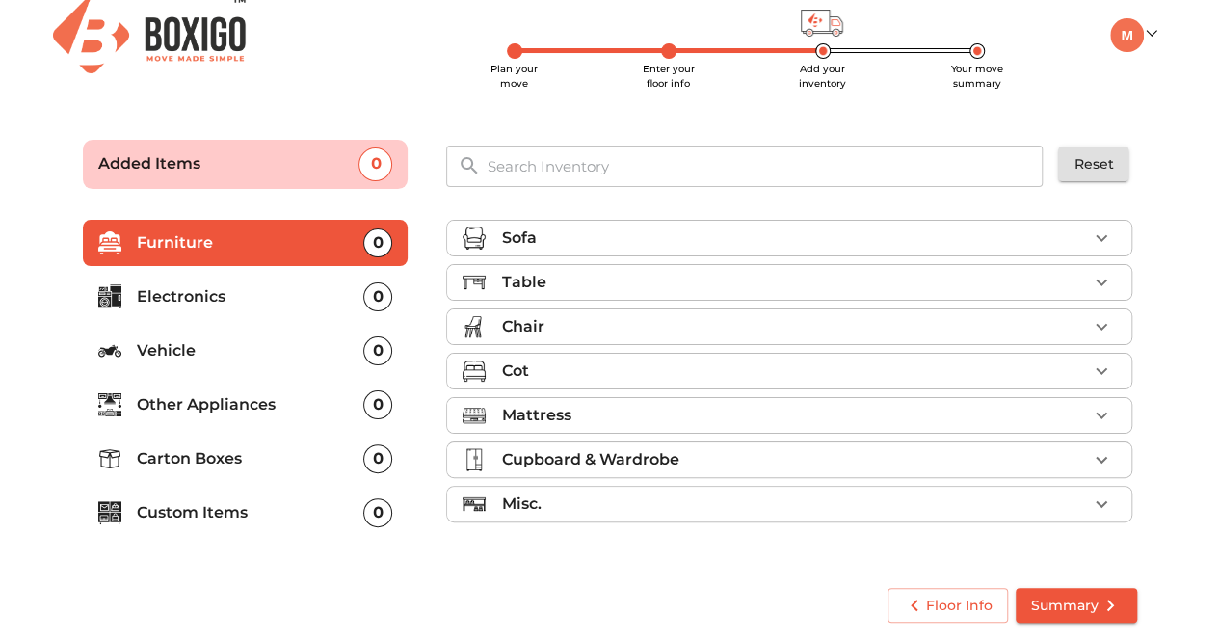
click at [739, 492] on div "Misc." at bounding box center [794, 503] width 586 height 23
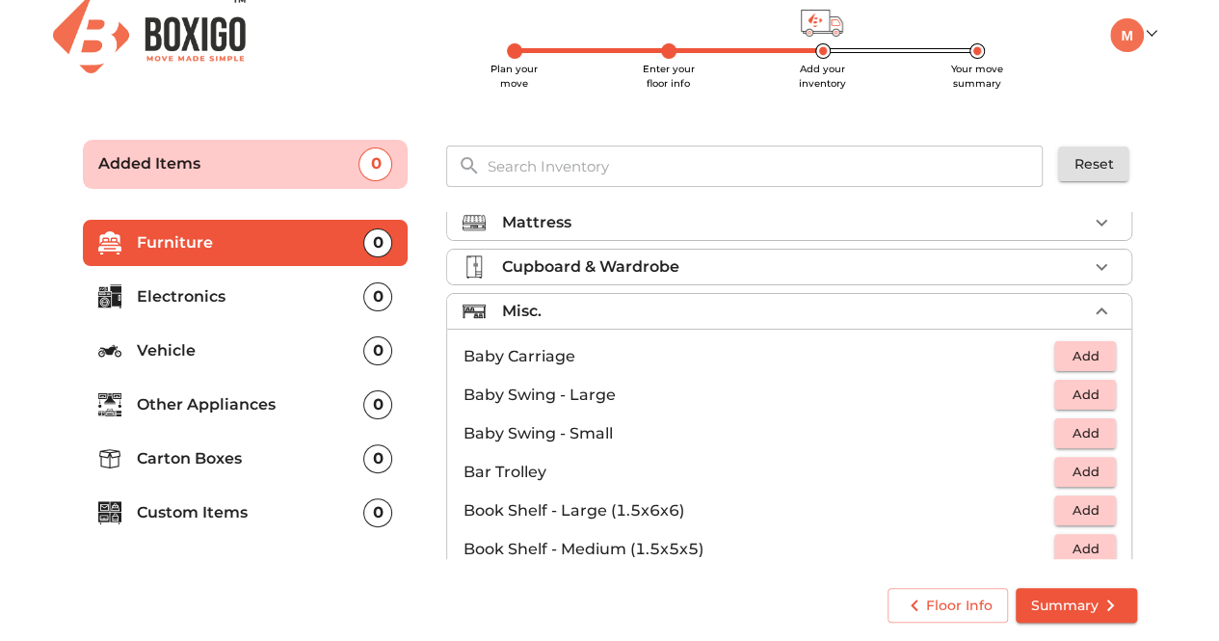
scroll to position [164, 0]
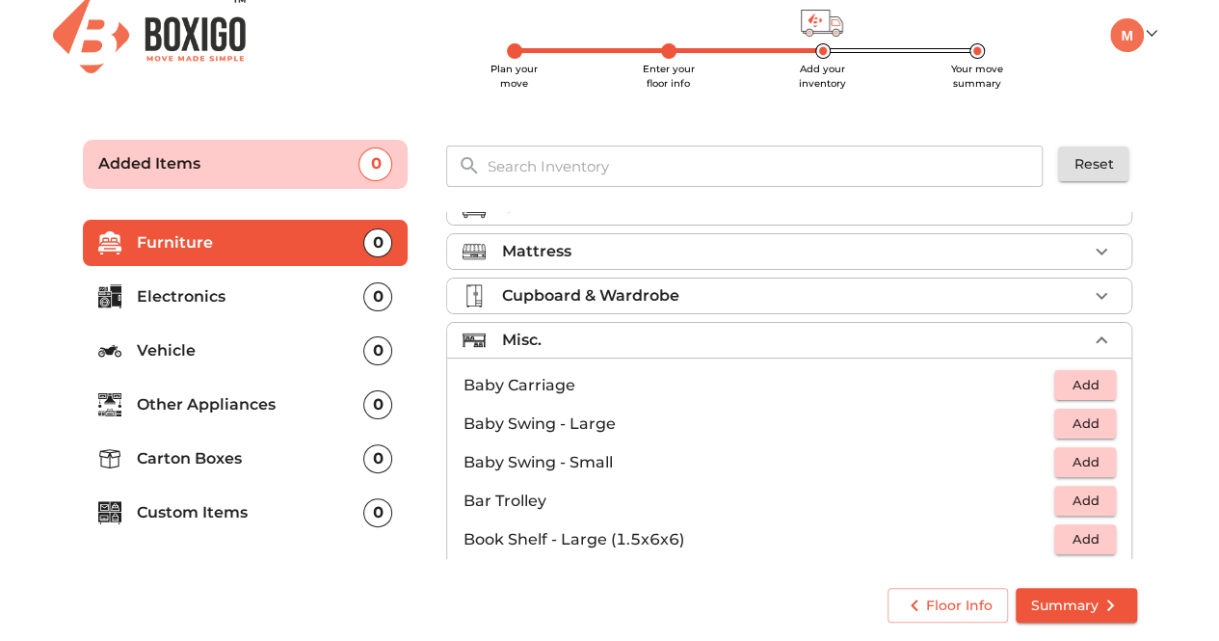
click at [775, 334] on div "Misc." at bounding box center [794, 340] width 586 height 23
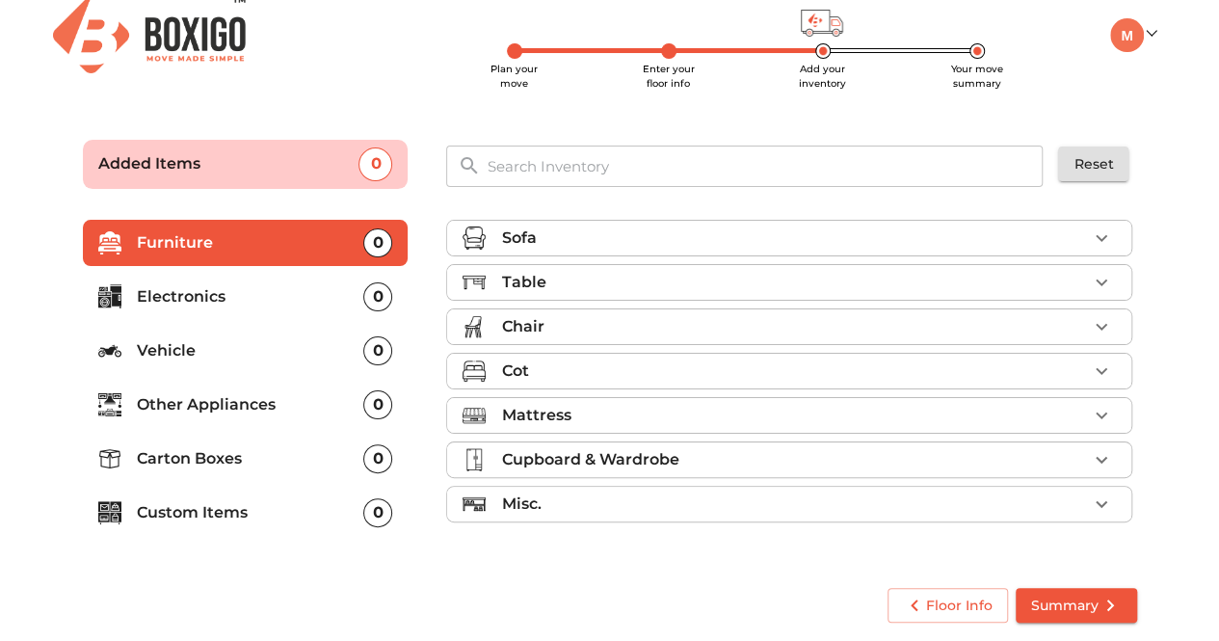
scroll to position [0, 0]
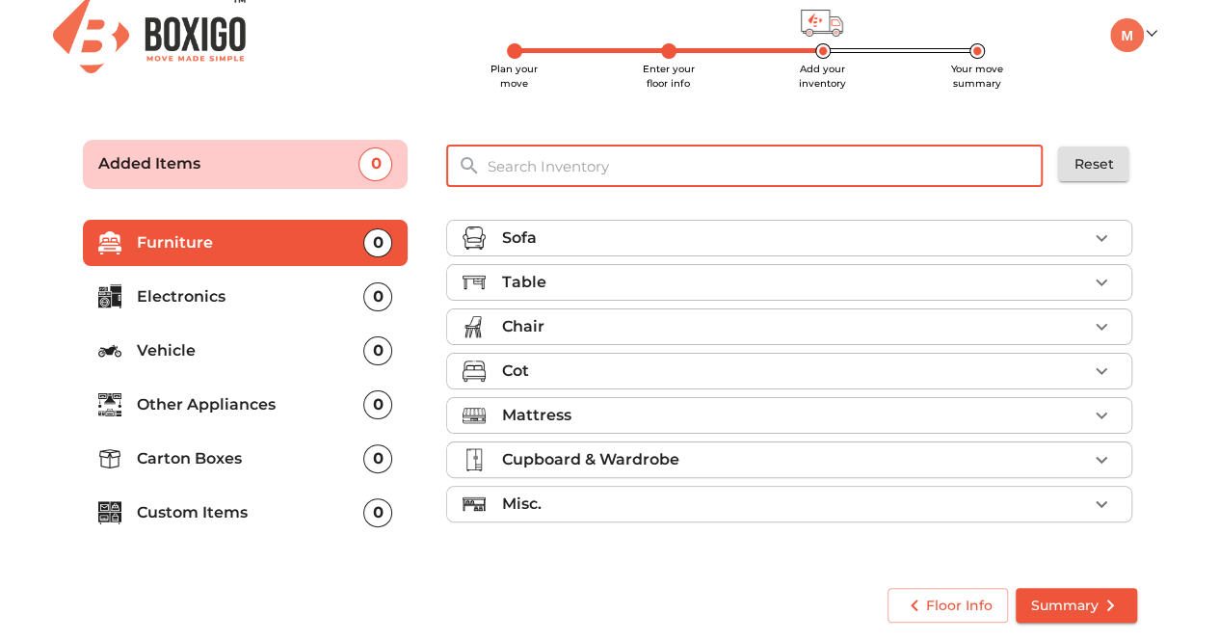
click at [839, 154] on input "text" at bounding box center [765, 165] width 581 height 41
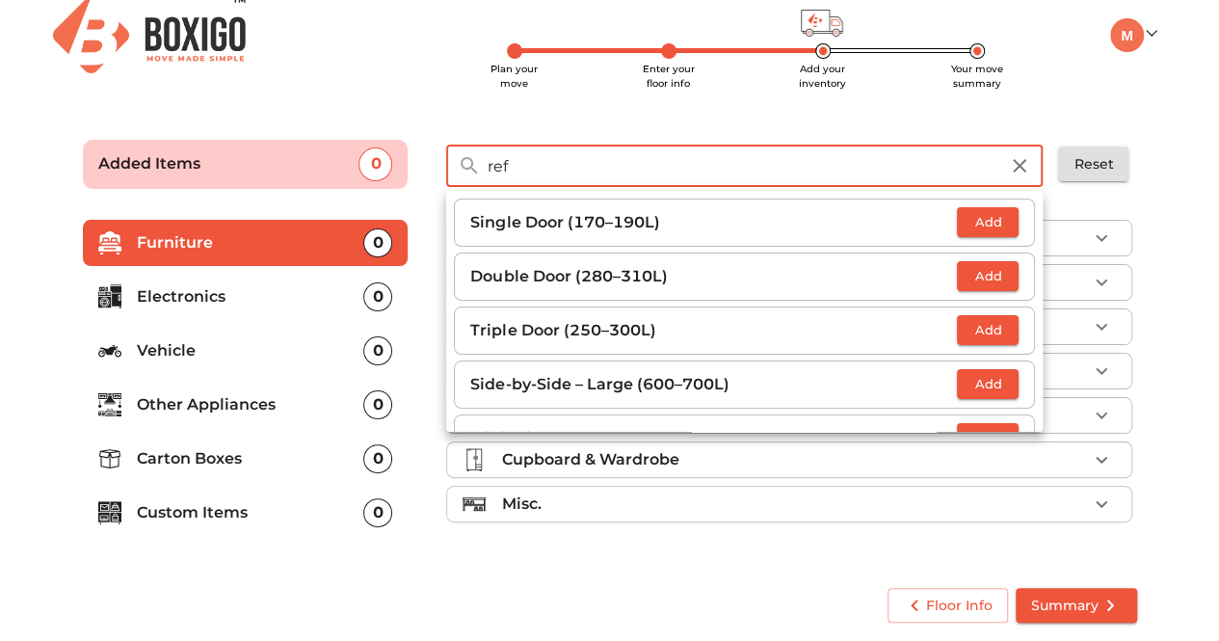
type input "refr"
